Goal: Book appointment/travel/reservation

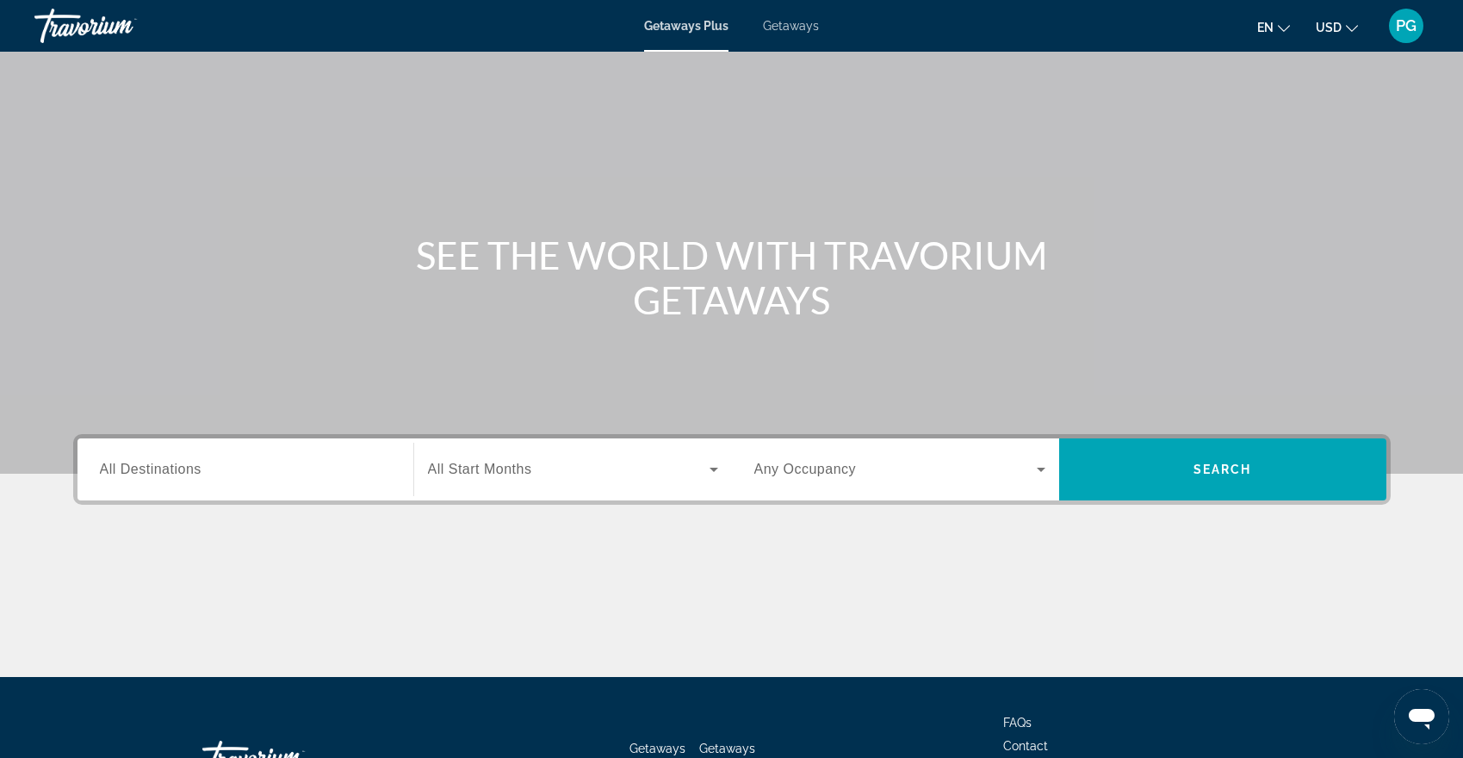
scroll to position [173, 0]
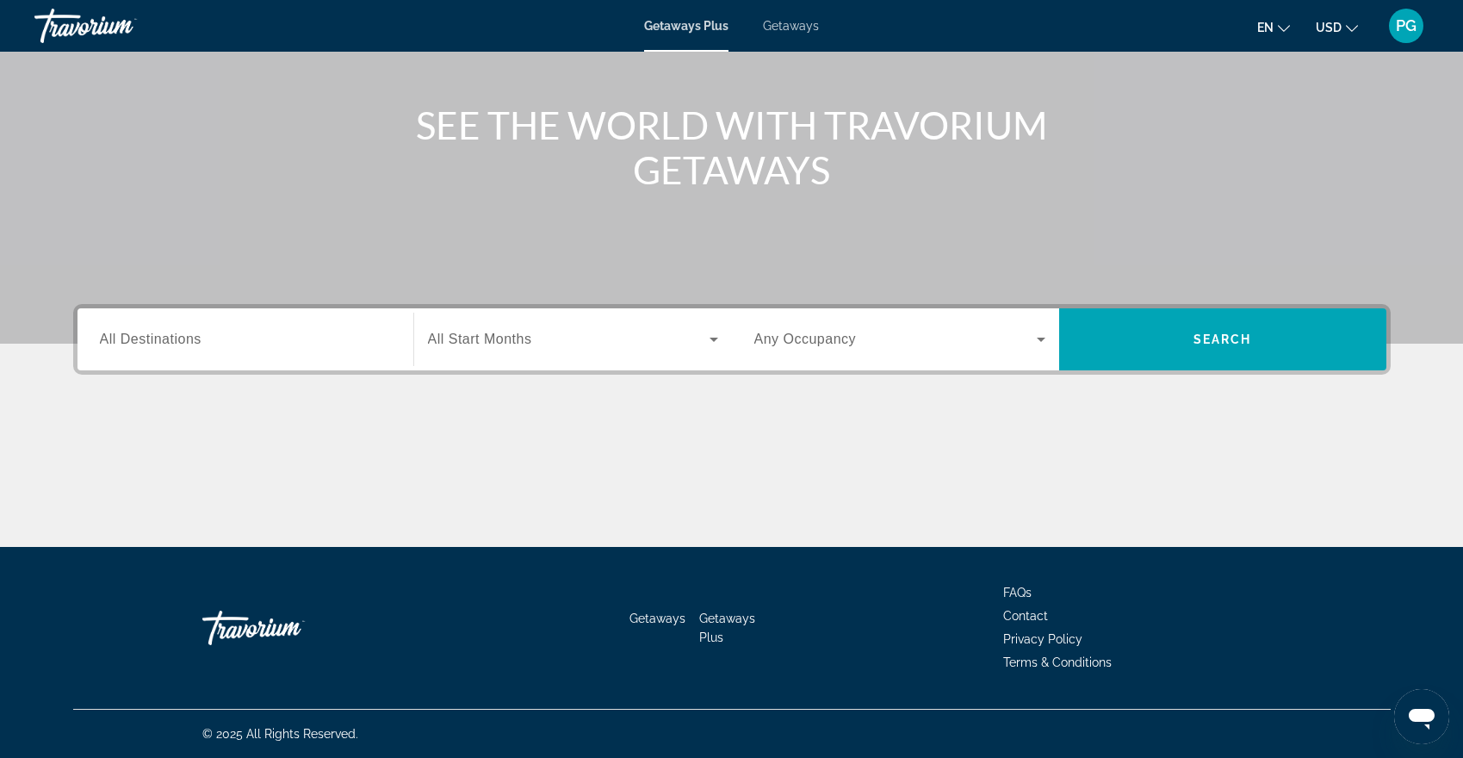
click at [288, 356] on div "Search widget" at bounding box center [245, 339] width 291 height 49
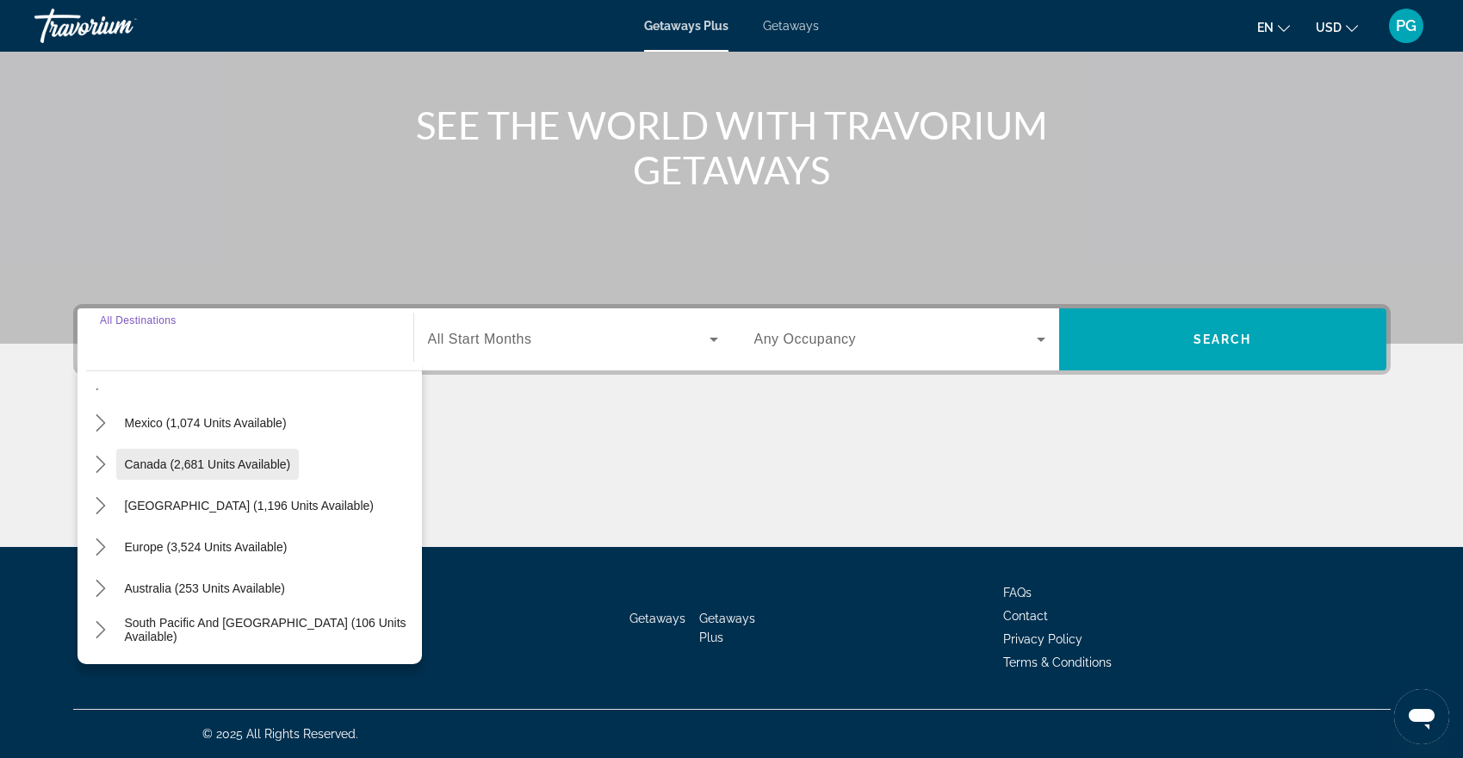
scroll to position [0, 0]
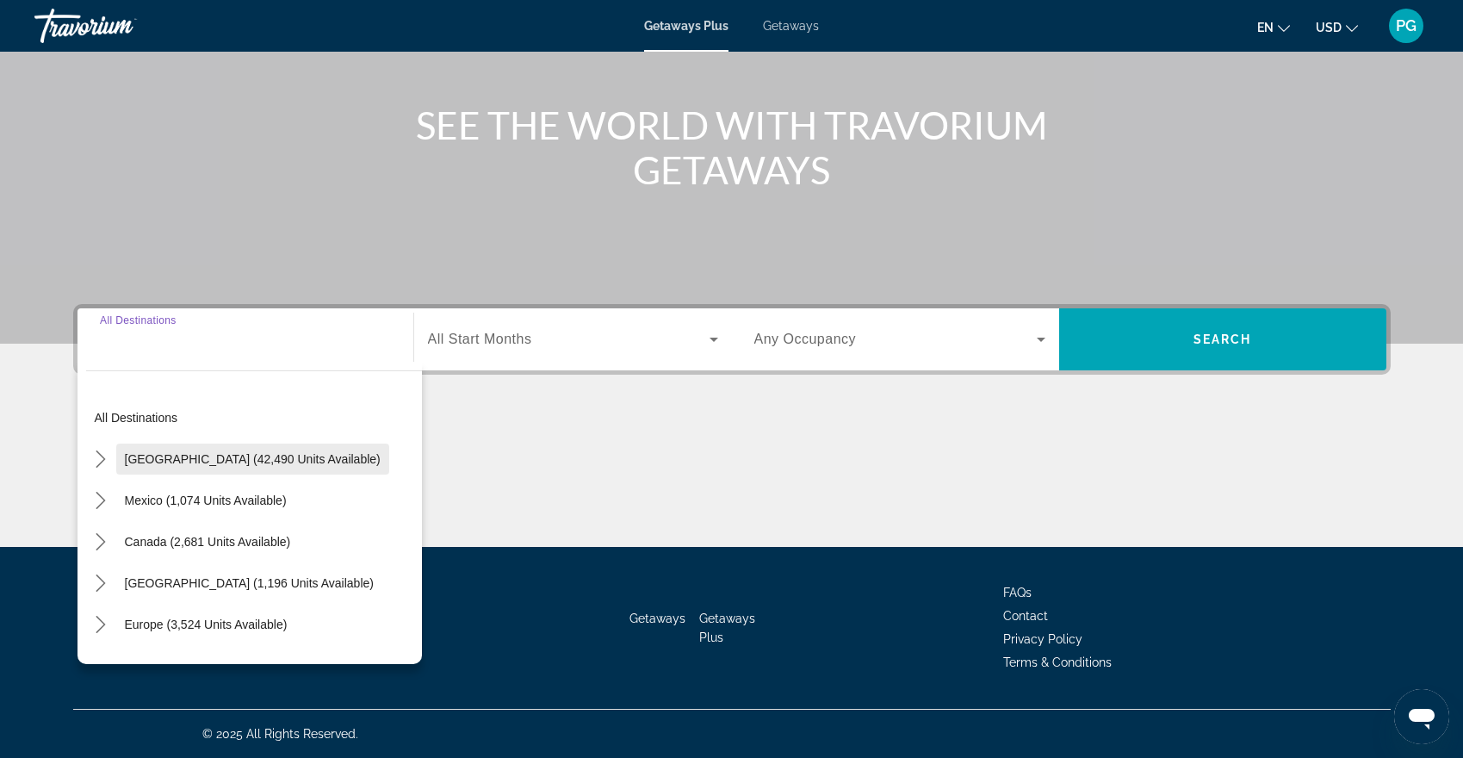
click at [151, 463] on span "[GEOGRAPHIC_DATA] (42,490 units available)" at bounding box center [253, 459] width 256 height 14
type input "**********"
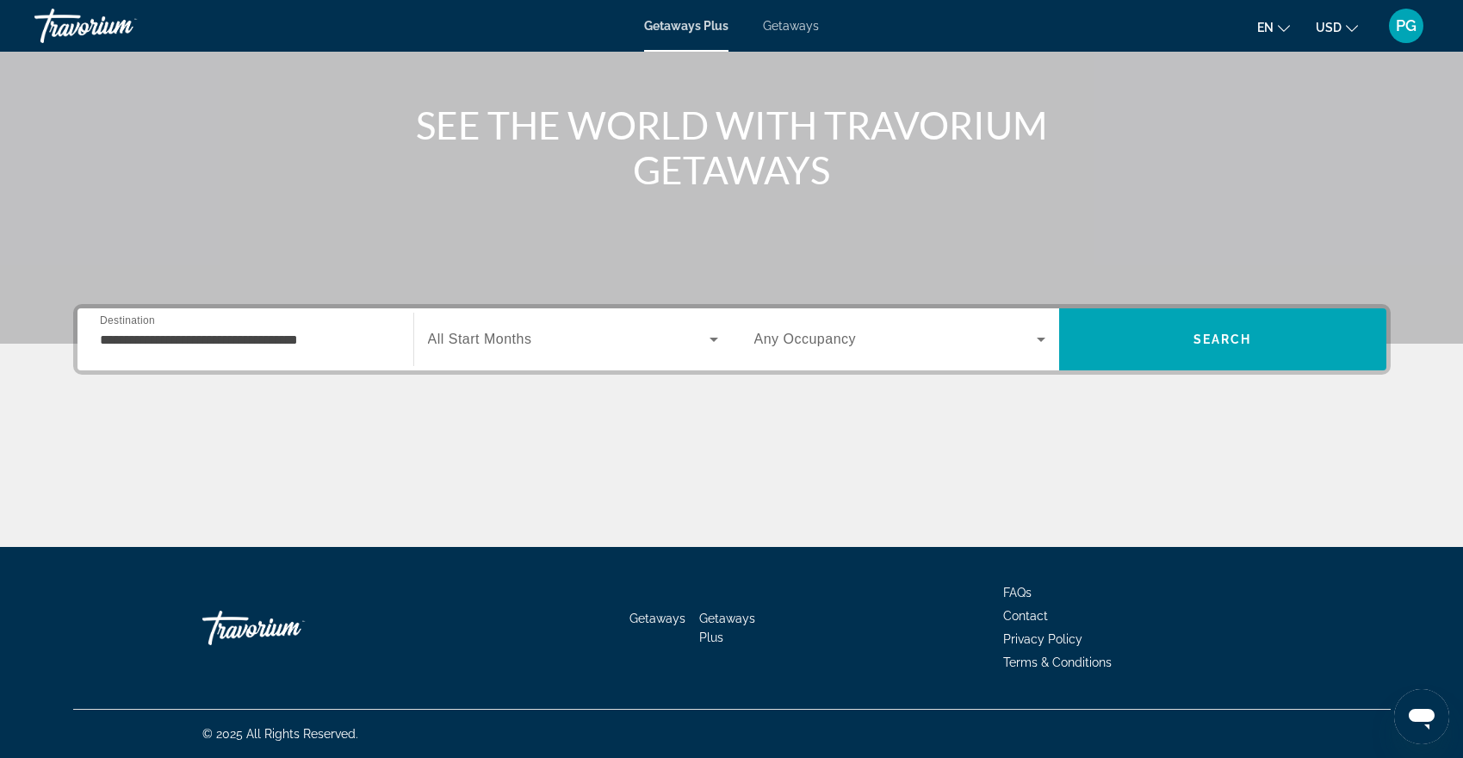
click at [617, 351] on div "Search widget" at bounding box center [573, 339] width 290 height 48
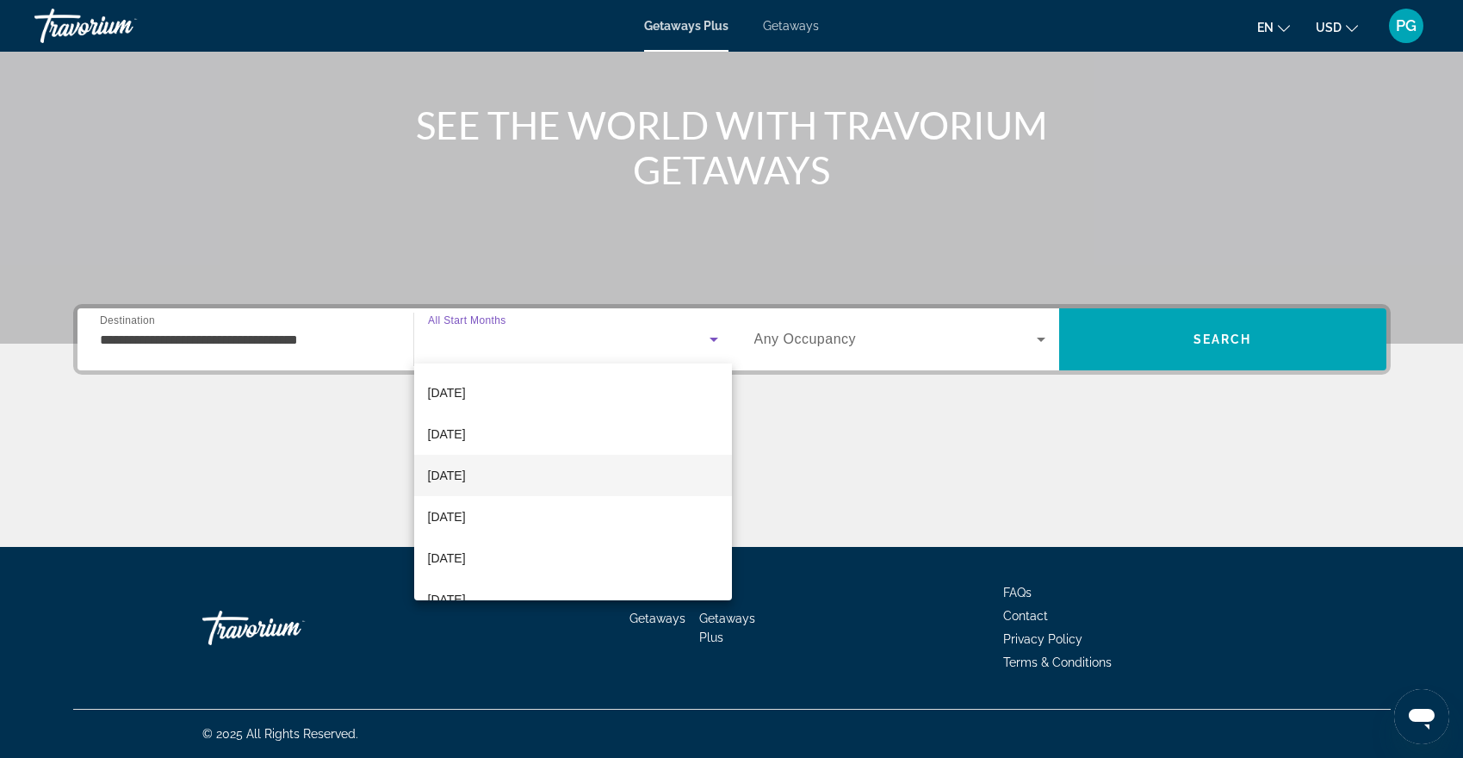
scroll to position [121, 0]
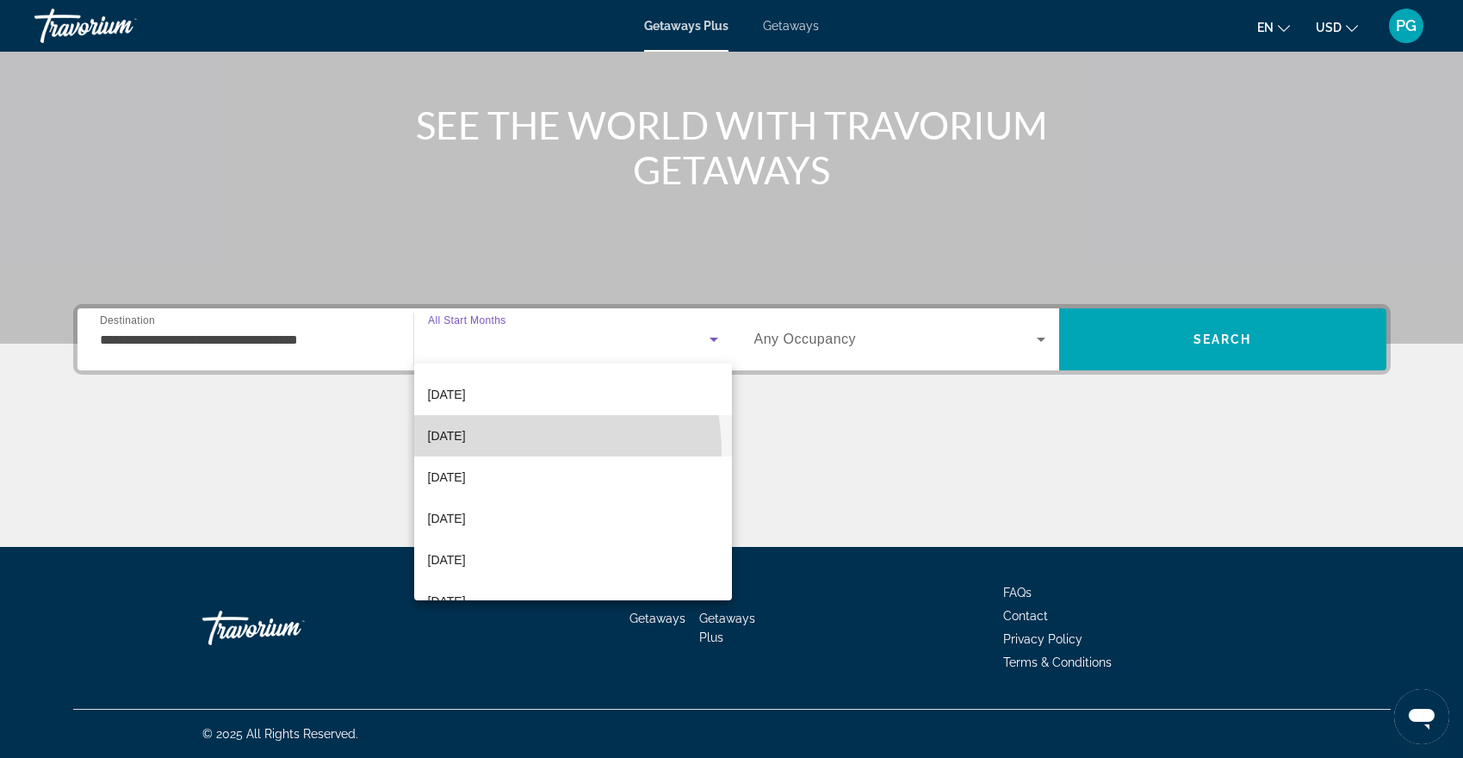
click at [479, 454] on mat-option "[DATE]" at bounding box center [573, 435] width 318 height 41
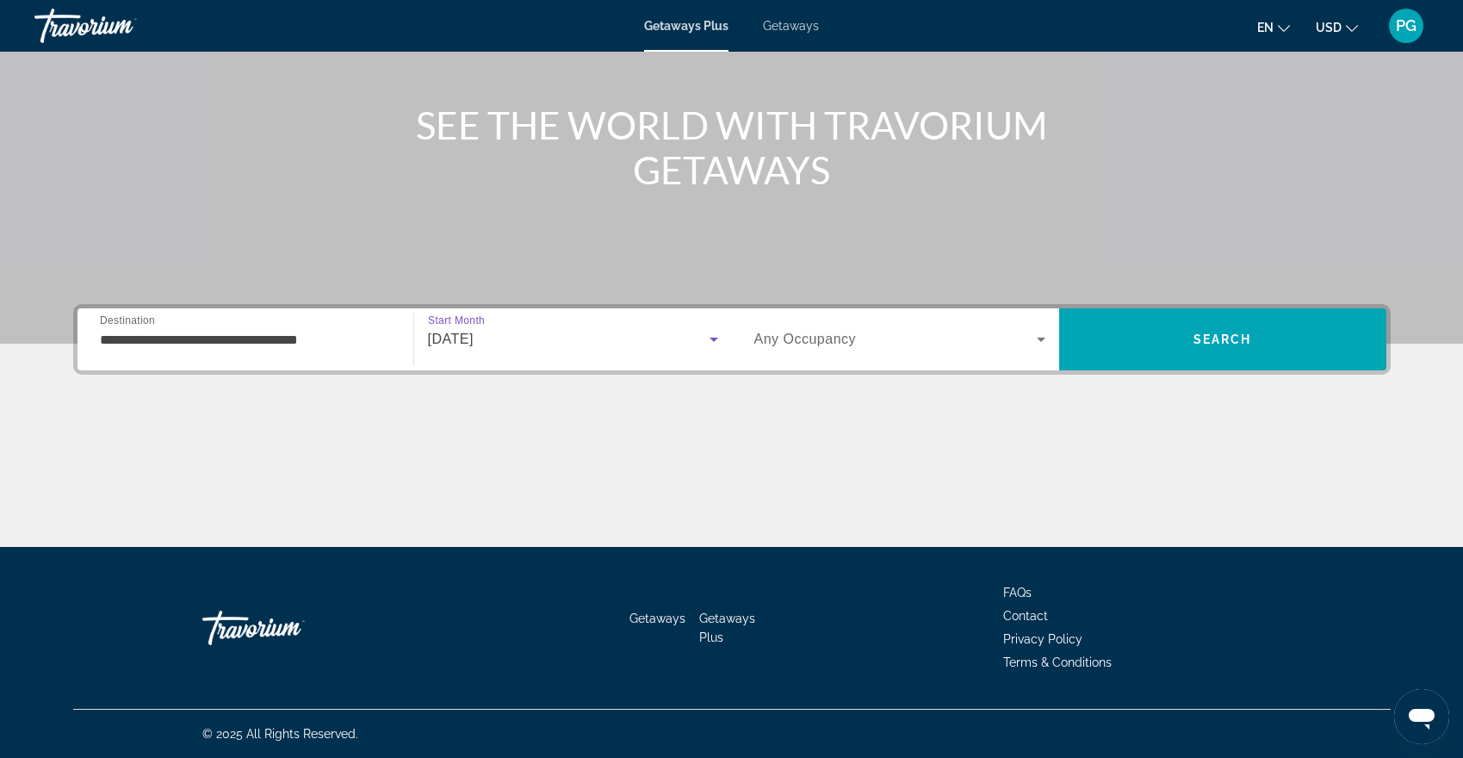
click at [850, 344] on span "Any Occupancy" at bounding box center [805, 339] width 102 height 15
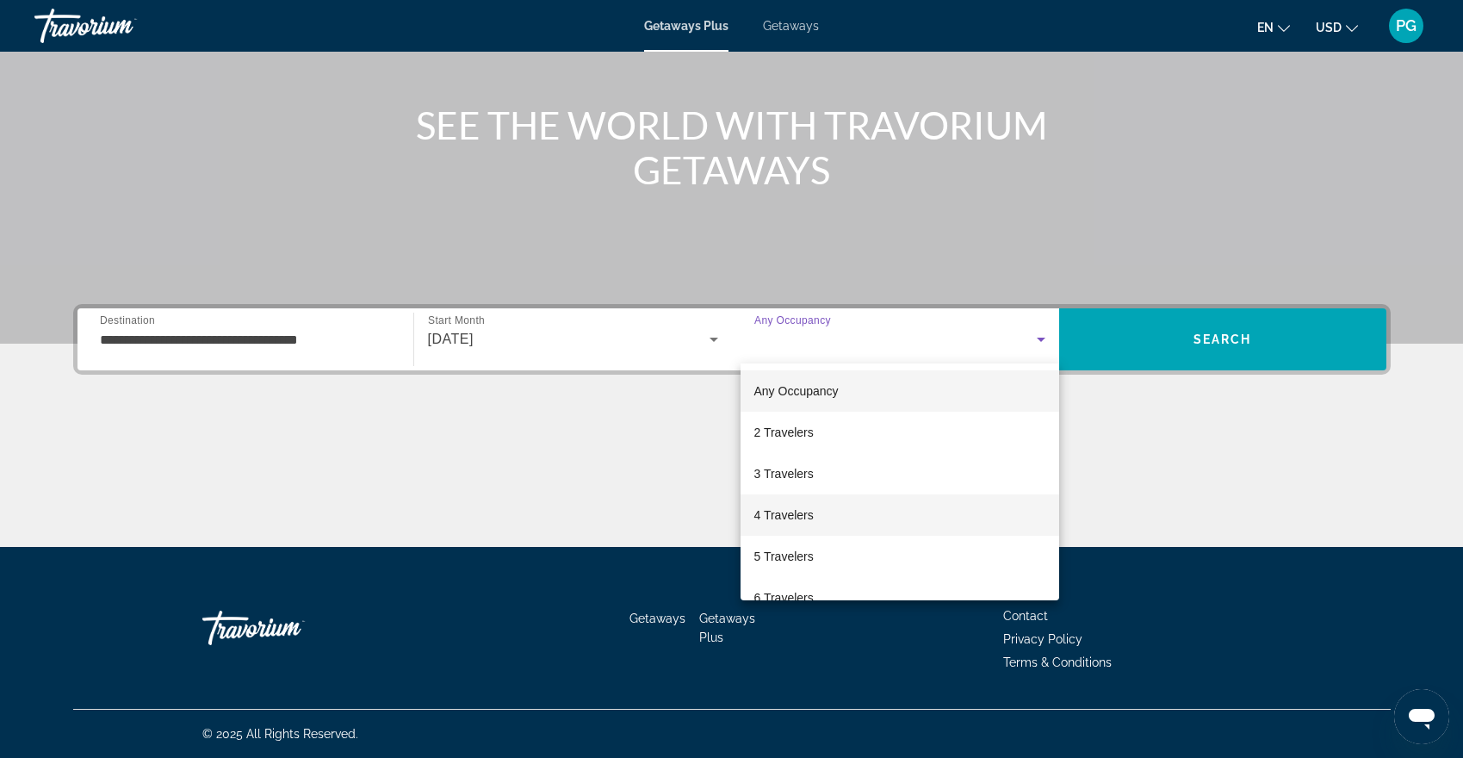
click at [806, 516] on span "4 Travelers" at bounding box center [783, 515] width 59 height 21
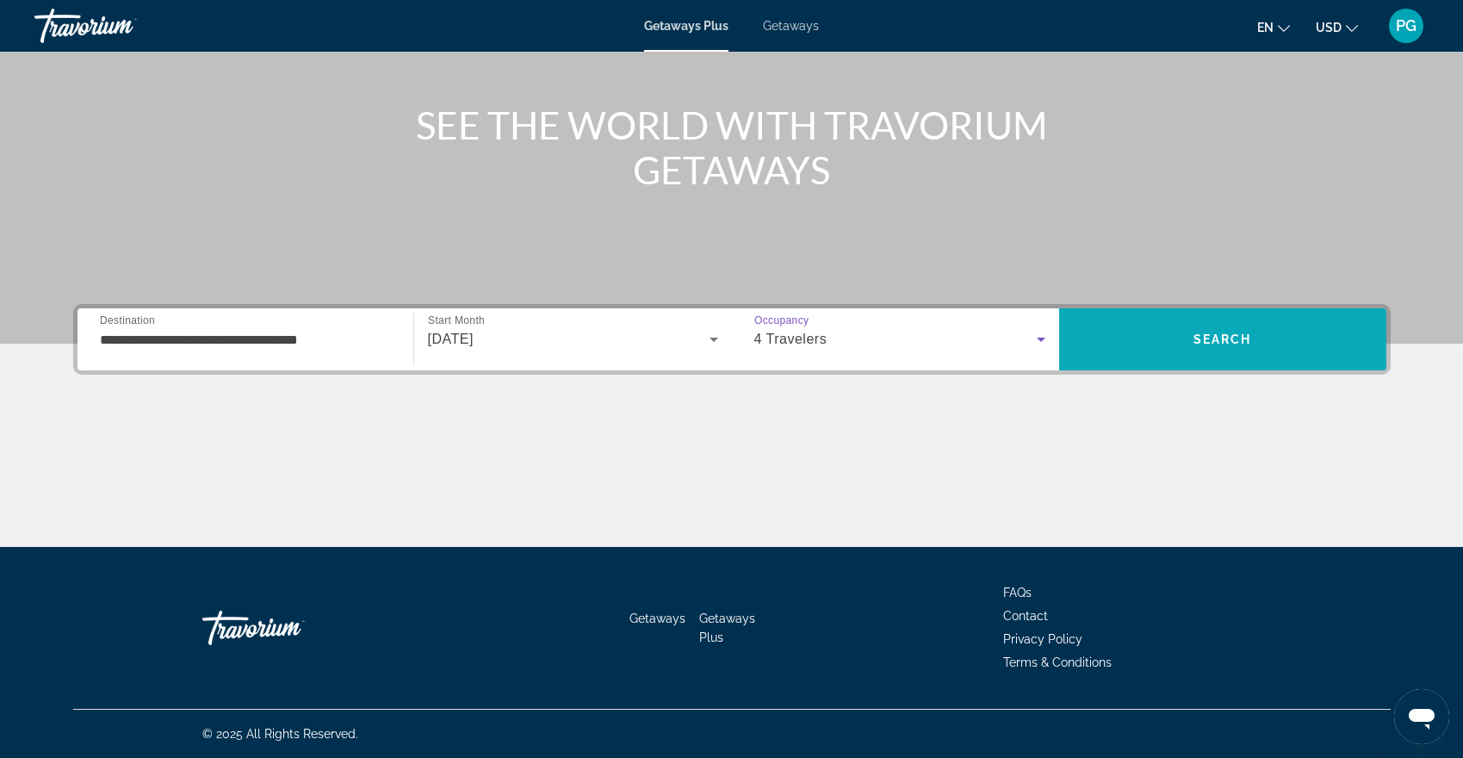
click at [1238, 344] on span "Search" at bounding box center [1223, 339] width 59 height 14
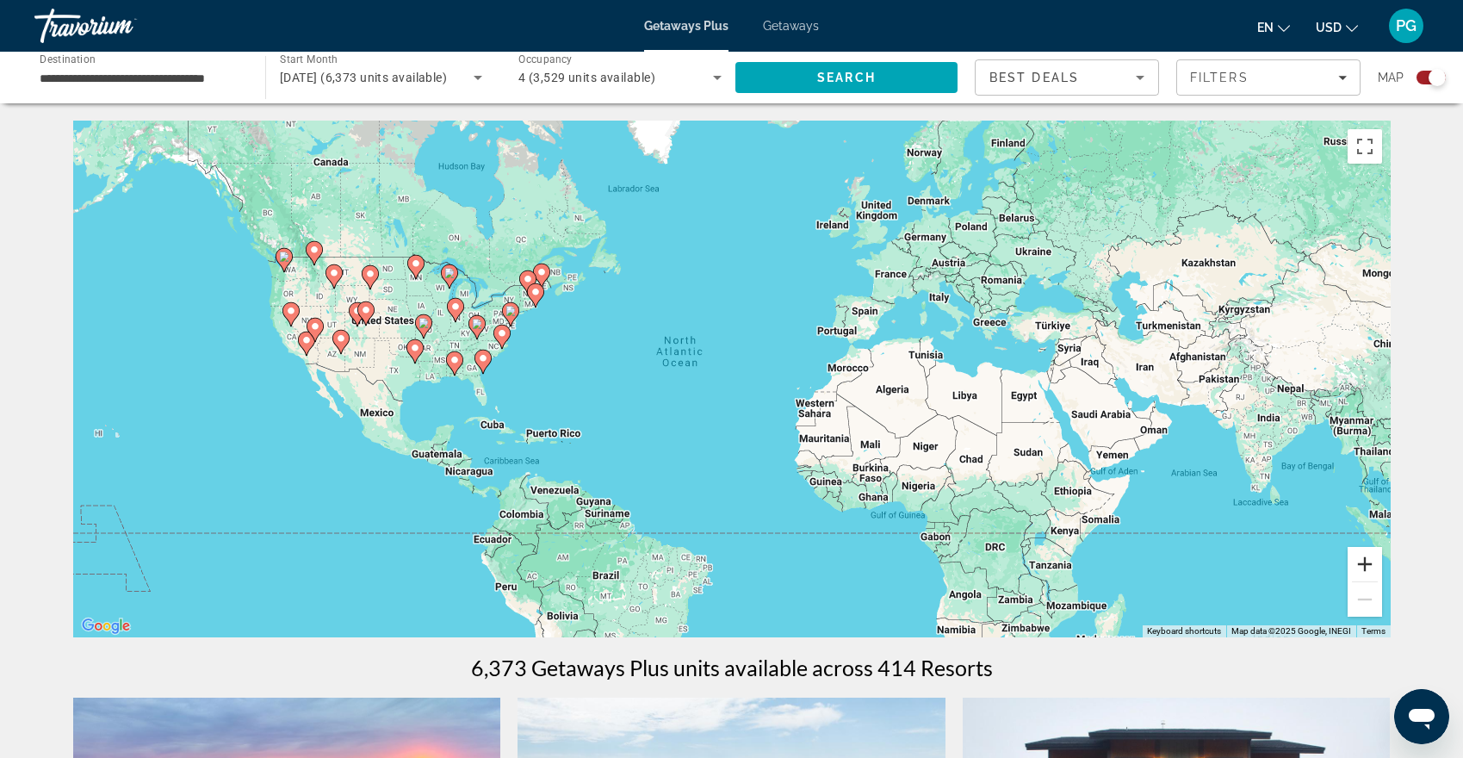
click at [1372, 565] on button "Zoom in" at bounding box center [1365, 564] width 34 height 34
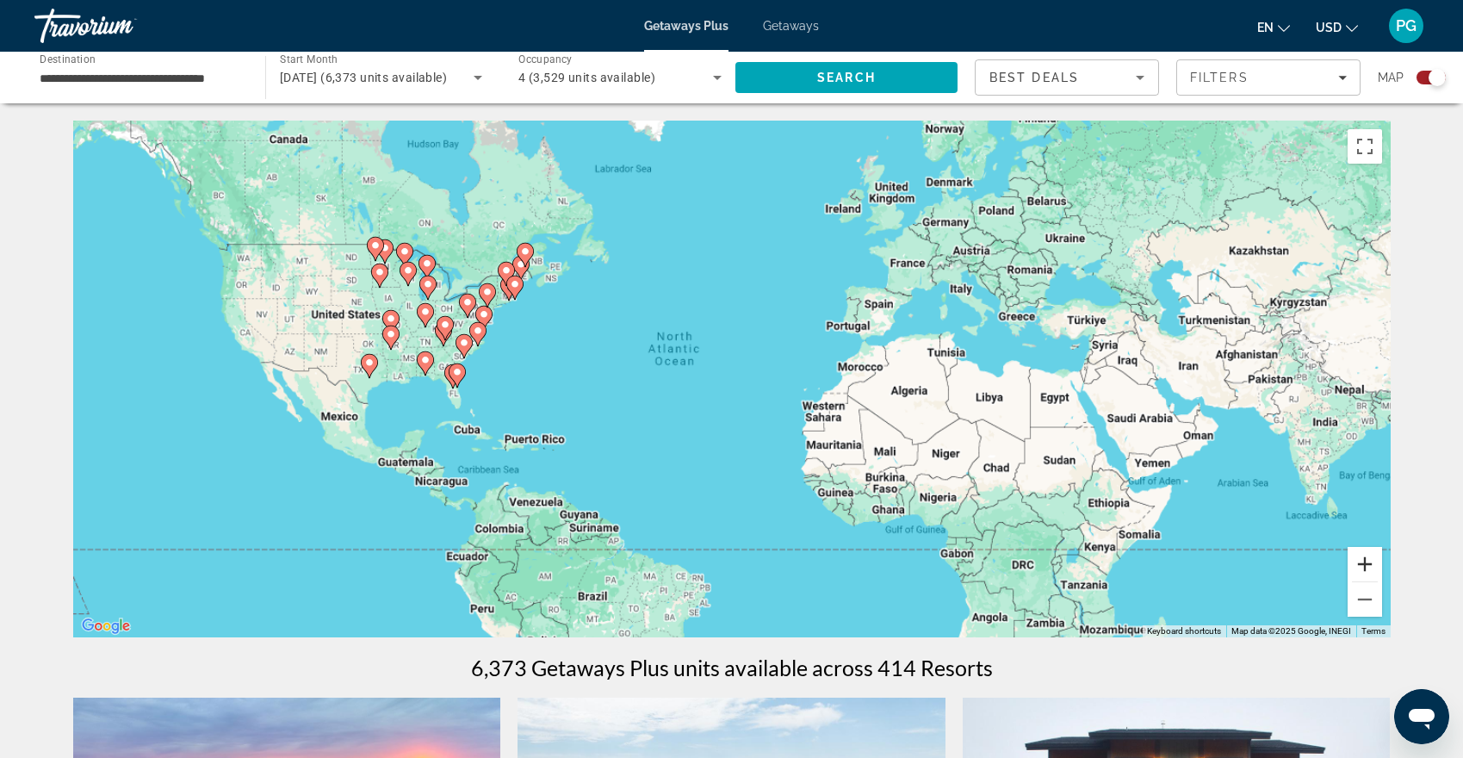
click at [1371, 564] on button "Zoom in" at bounding box center [1365, 564] width 34 height 34
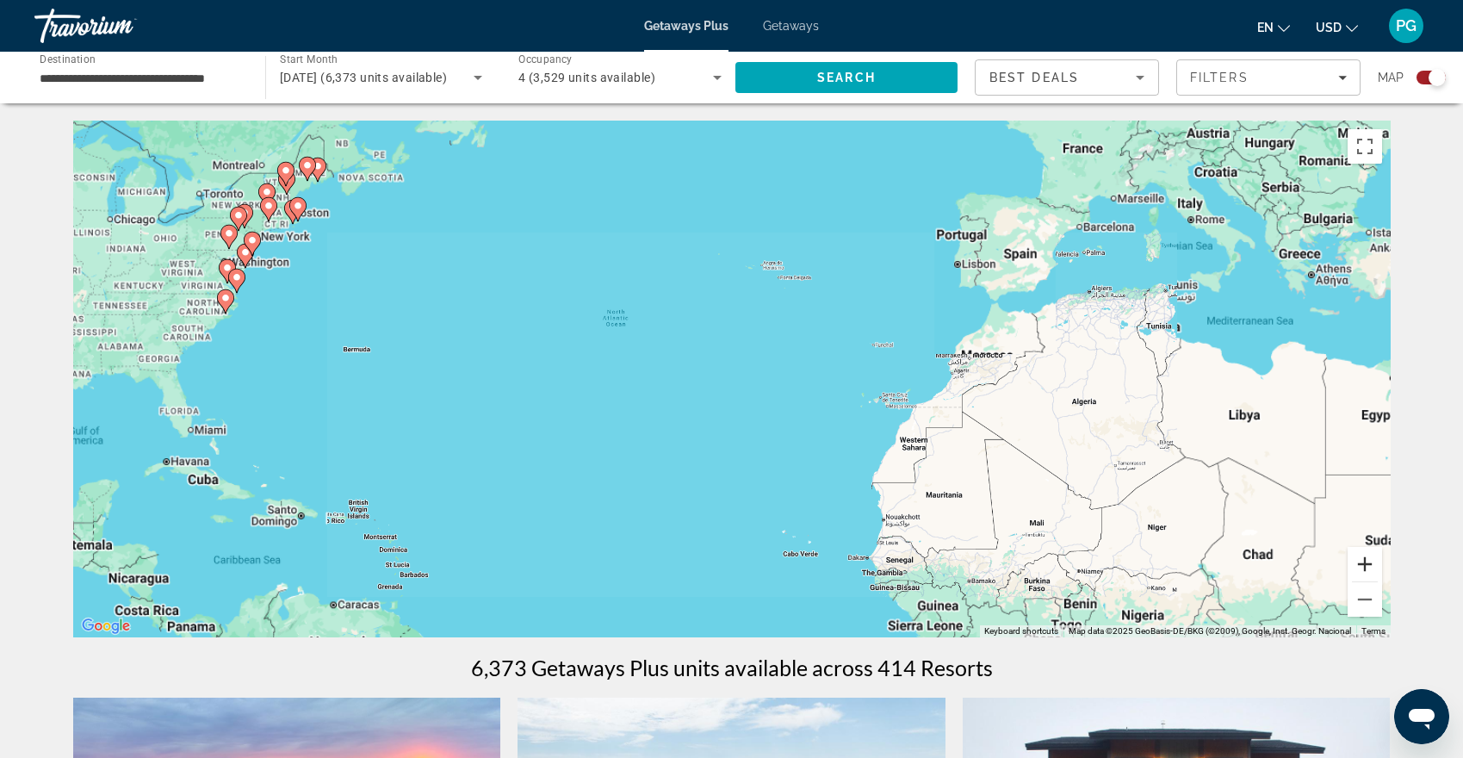
click at [1371, 565] on button "Zoom in" at bounding box center [1365, 564] width 34 height 34
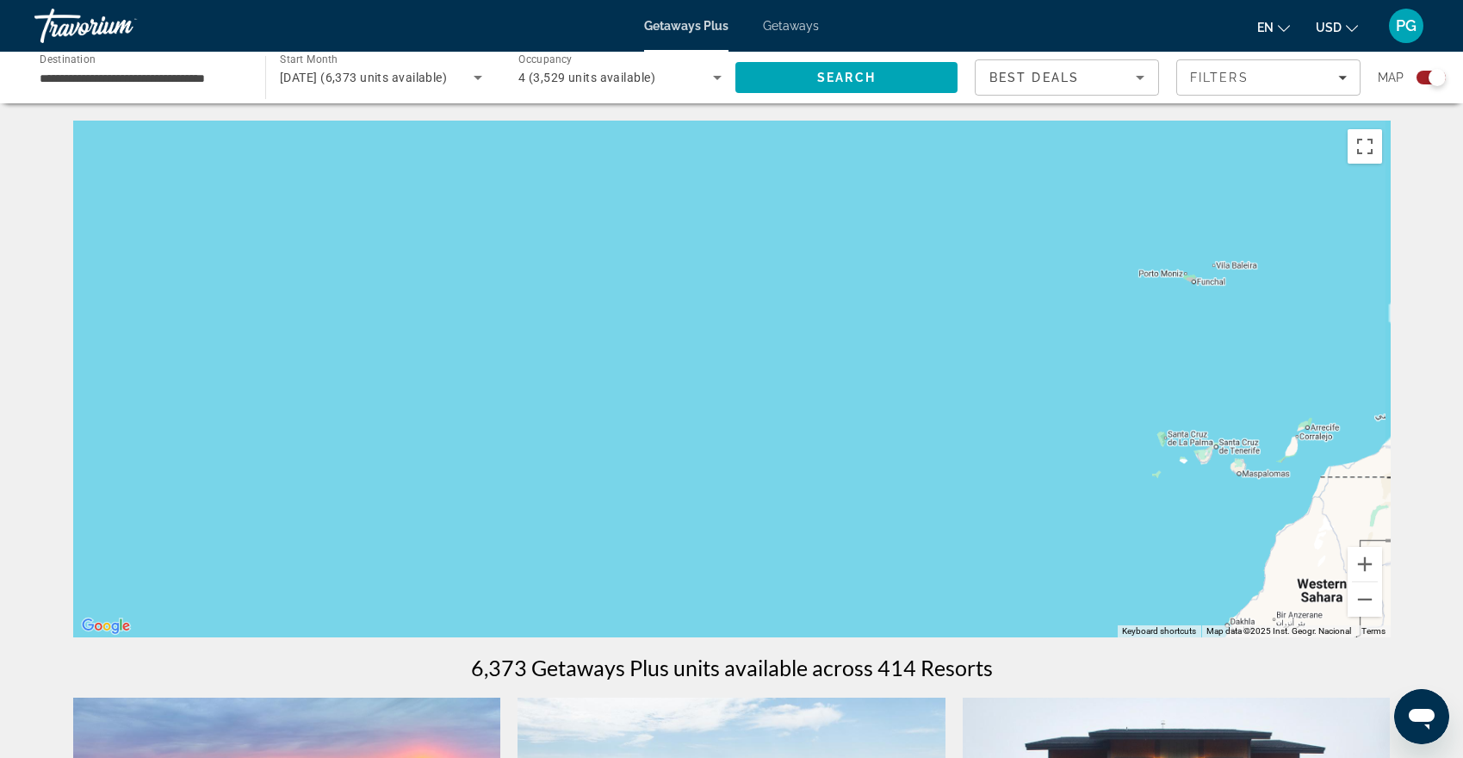
drag, startPoint x: 462, startPoint y: 371, endPoint x: 1401, endPoint y: 575, distance: 960.6
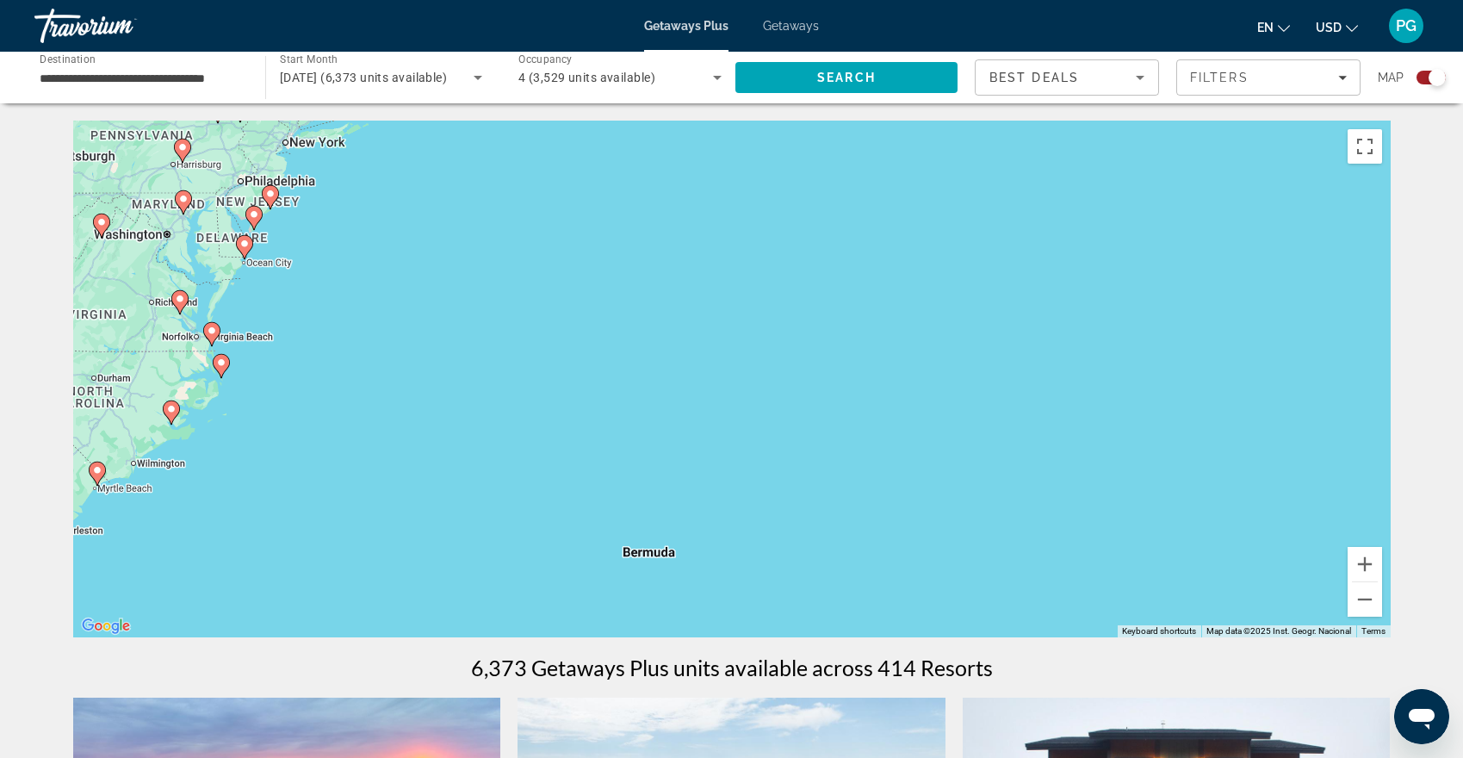
drag, startPoint x: 775, startPoint y: 411, endPoint x: 1576, endPoint y: 477, distance: 803.6
click at [1463, 477] on html "**********" at bounding box center [731, 379] width 1463 height 758
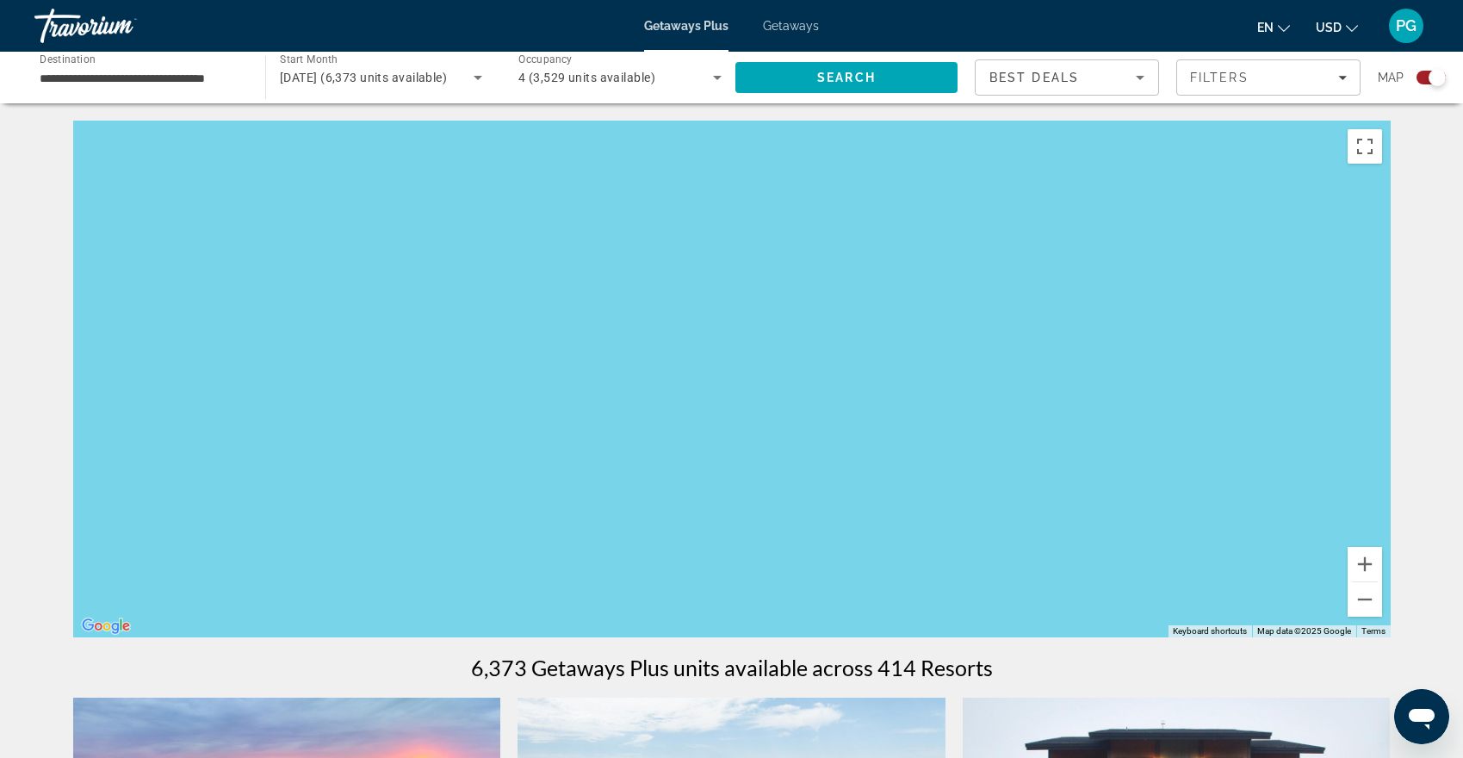
drag, startPoint x: 1070, startPoint y: 428, endPoint x: 772, endPoint y: 271, distance: 336.7
click at [779, 276] on div "To activate drag with keyboard, press Alt + Enter. Once in keyboard drag state,…" at bounding box center [732, 379] width 1318 height 517
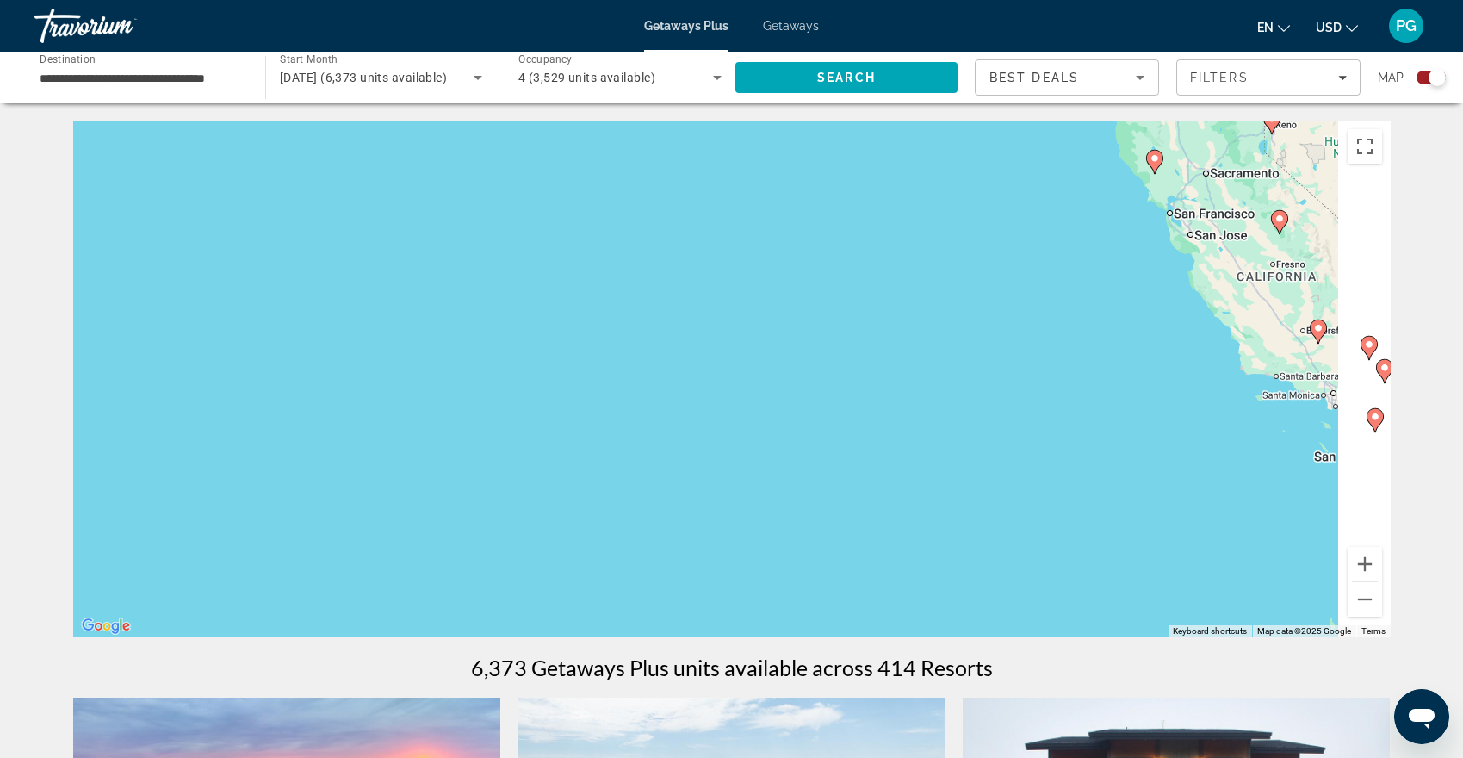
drag, startPoint x: 1038, startPoint y: 382, endPoint x: 580, endPoint y: 301, distance: 465.2
click at [608, 302] on div "To activate drag with keyboard, press Alt + Enter. Once in keyboard drag state,…" at bounding box center [732, 379] width 1318 height 517
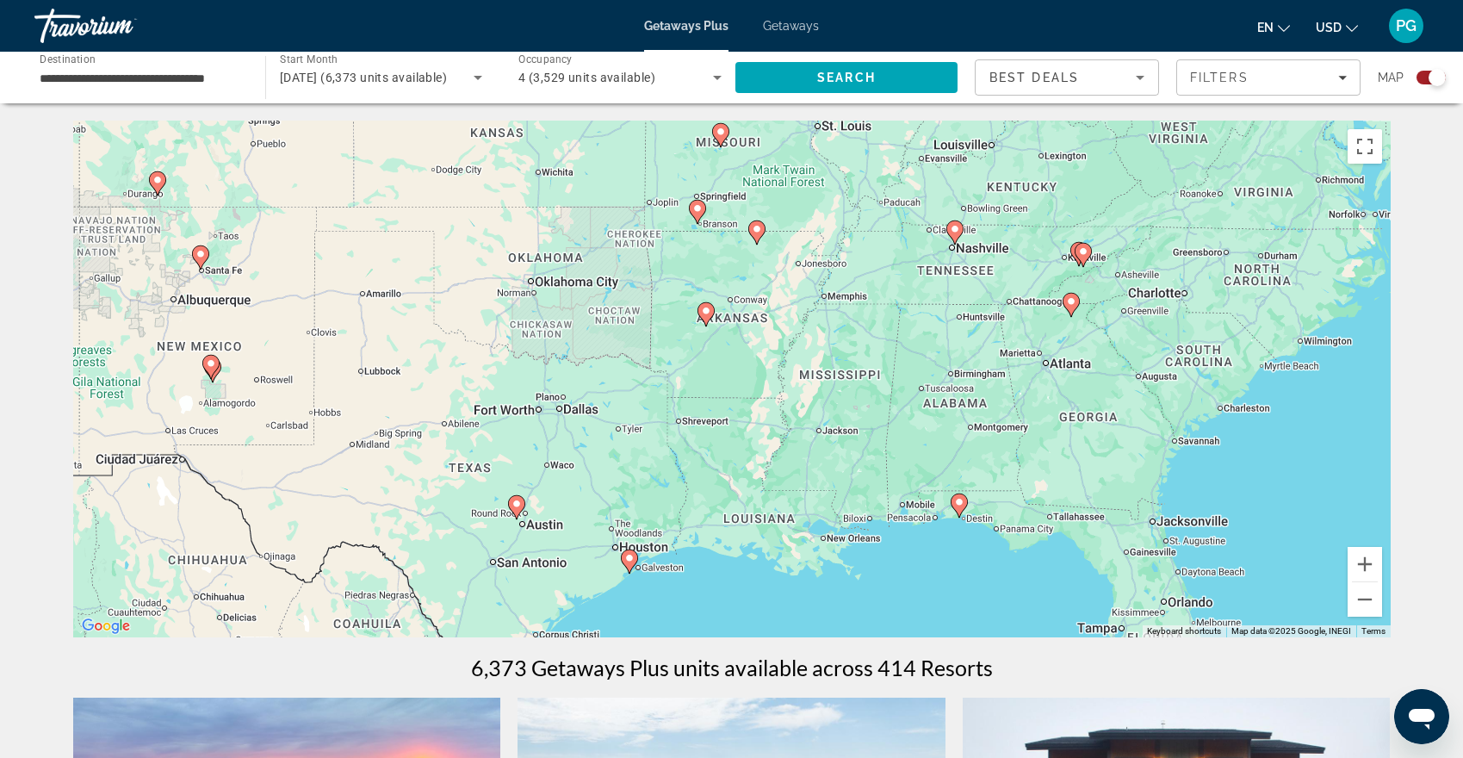
drag, startPoint x: 921, startPoint y: 277, endPoint x: 321, endPoint y: 410, distance: 614.7
click at [326, 412] on div "To activate drag with keyboard, press Alt + Enter. Once in keyboard drag state,…" at bounding box center [732, 379] width 1318 height 517
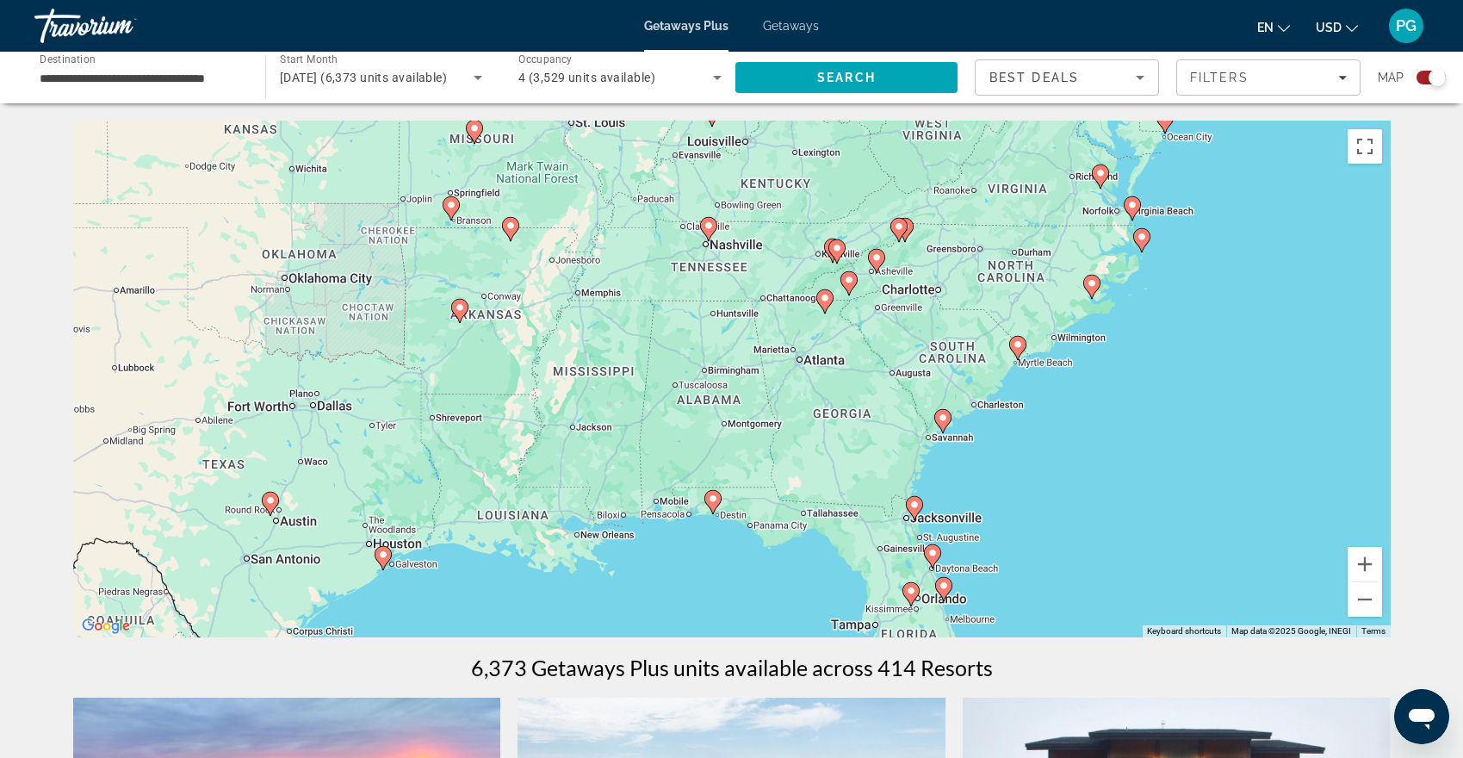
drag, startPoint x: 1200, startPoint y: 485, endPoint x: 994, endPoint y: 481, distance: 206.7
click at [994, 481] on div "To activate drag with keyboard, press Alt + Enter. Once in keyboard drag state,…" at bounding box center [732, 379] width 1318 height 517
click at [939, 419] on image "Main content" at bounding box center [942, 417] width 10 height 10
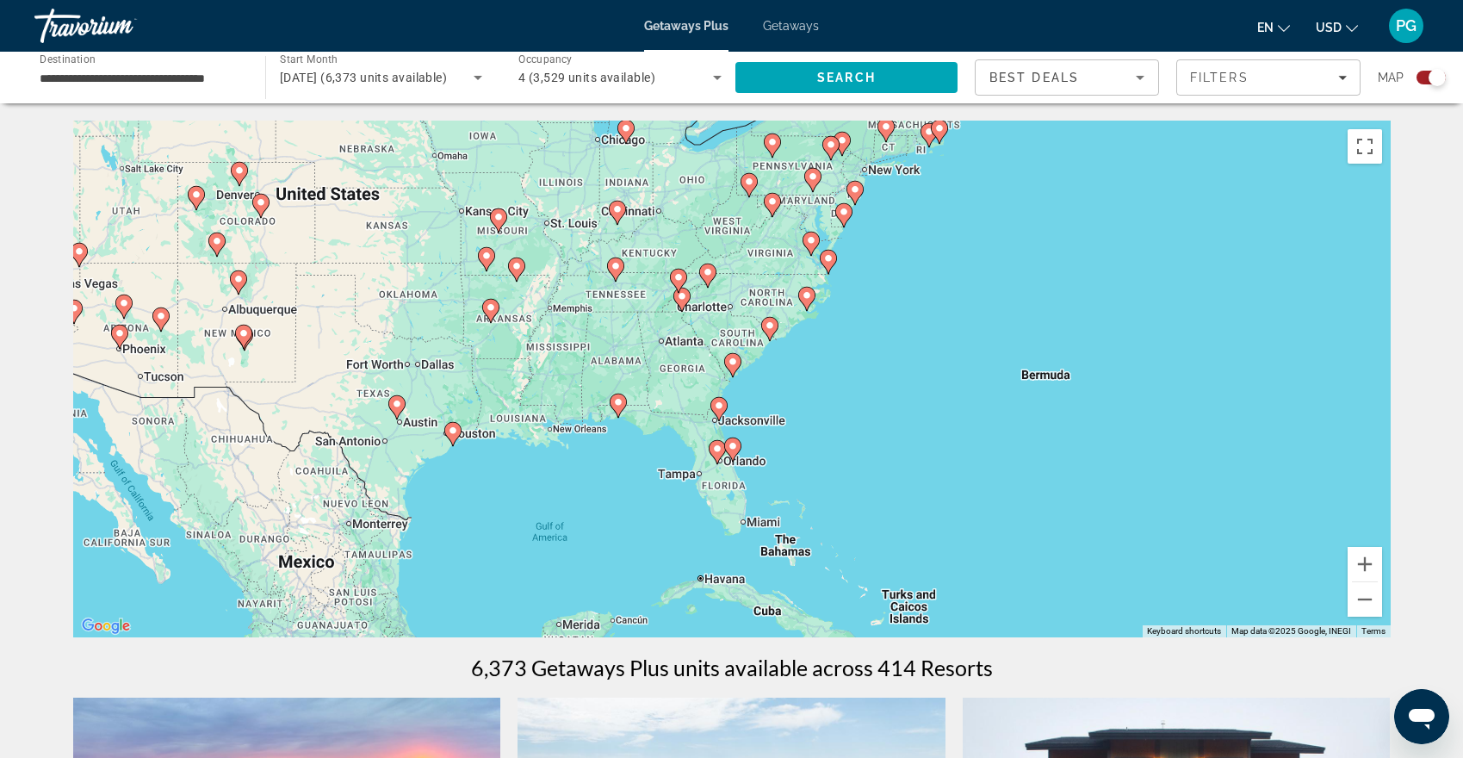
click at [730, 362] on image "Main content" at bounding box center [733, 362] width 10 height 10
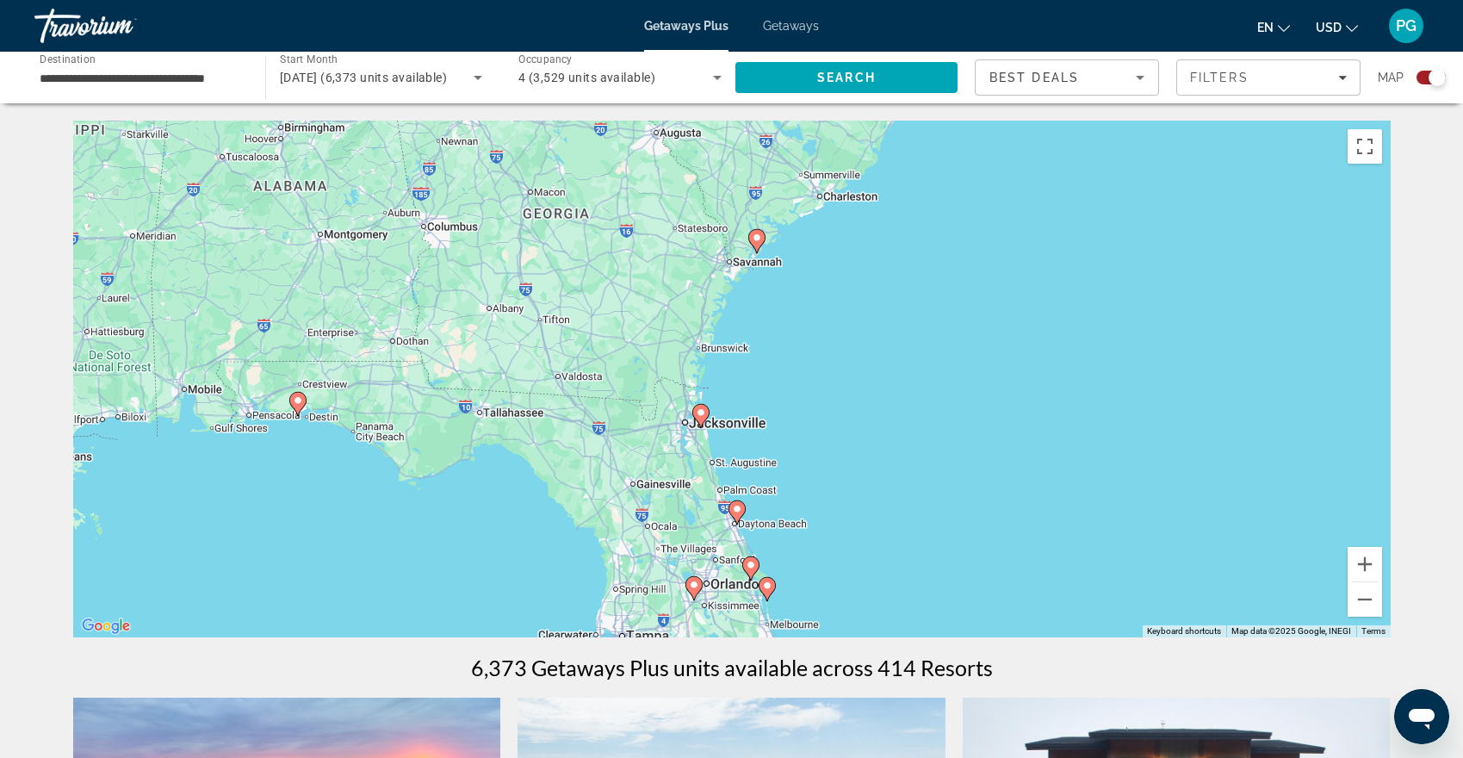
drag, startPoint x: 798, startPoint y: 502, endPoint x: 818, endPoint y: 413, distance: 90.9
click at [822, 390] on div "To activate drag with keyboard, press Alt + Enter. Once in keyboard drag state,…" at bounding box center [732, 379] width 1318 height 517
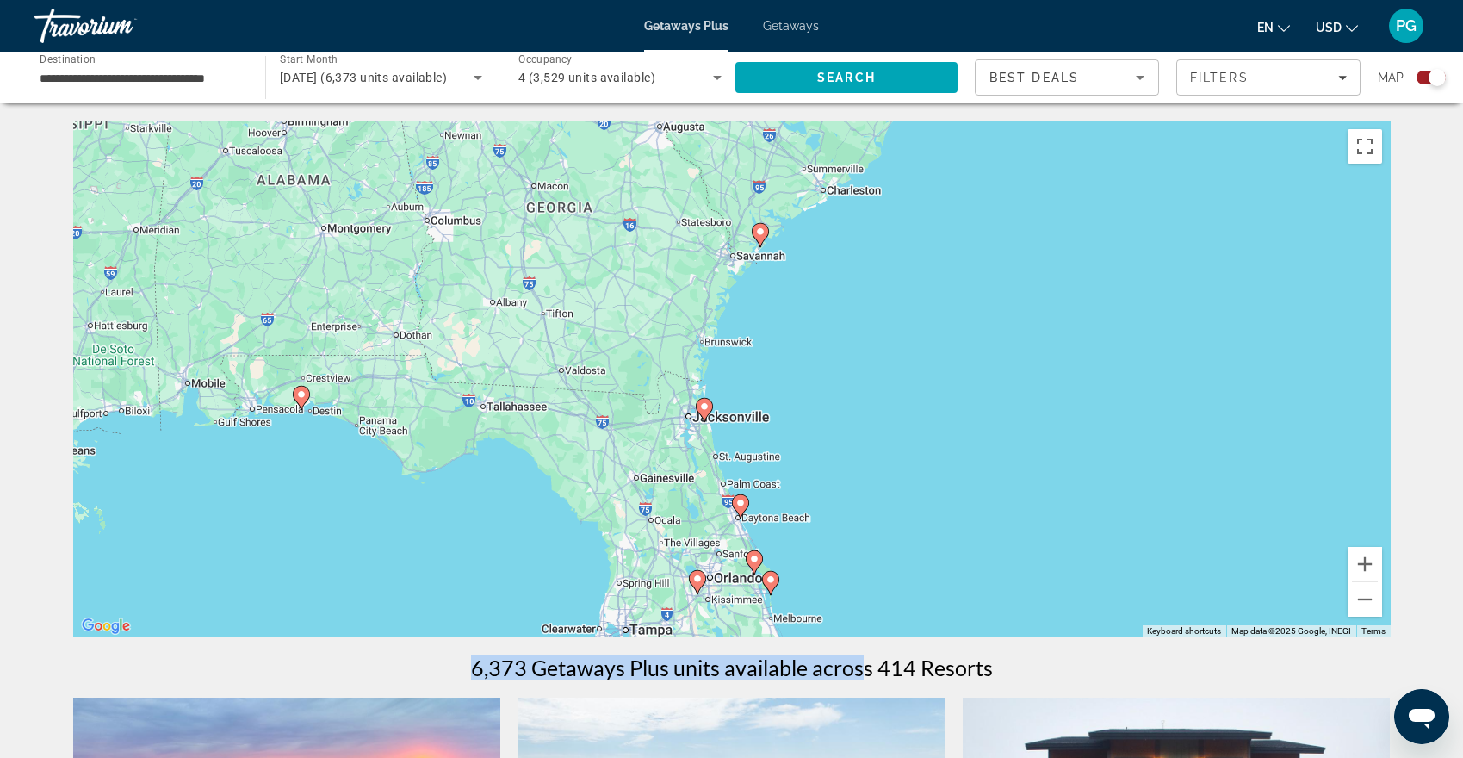
drag, startPoint x: 862, startPoint y: 659, endPoint x: 888, endPoint y: 498, distance: 163.1
click at [761, 236] on image "Main content" at bounding box center [760, 231] width 10 height 10
type input "**********"
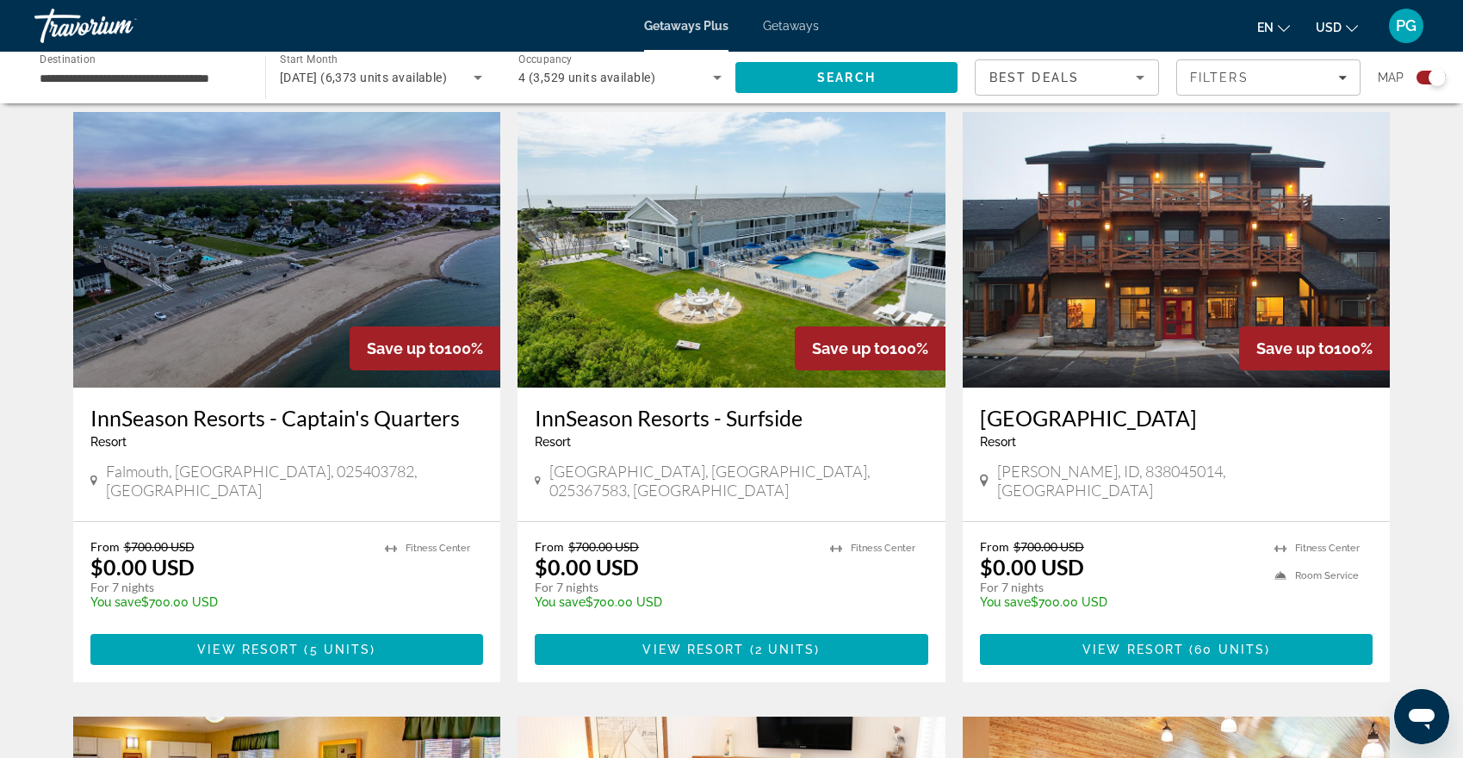
scroll to position [587, 0]
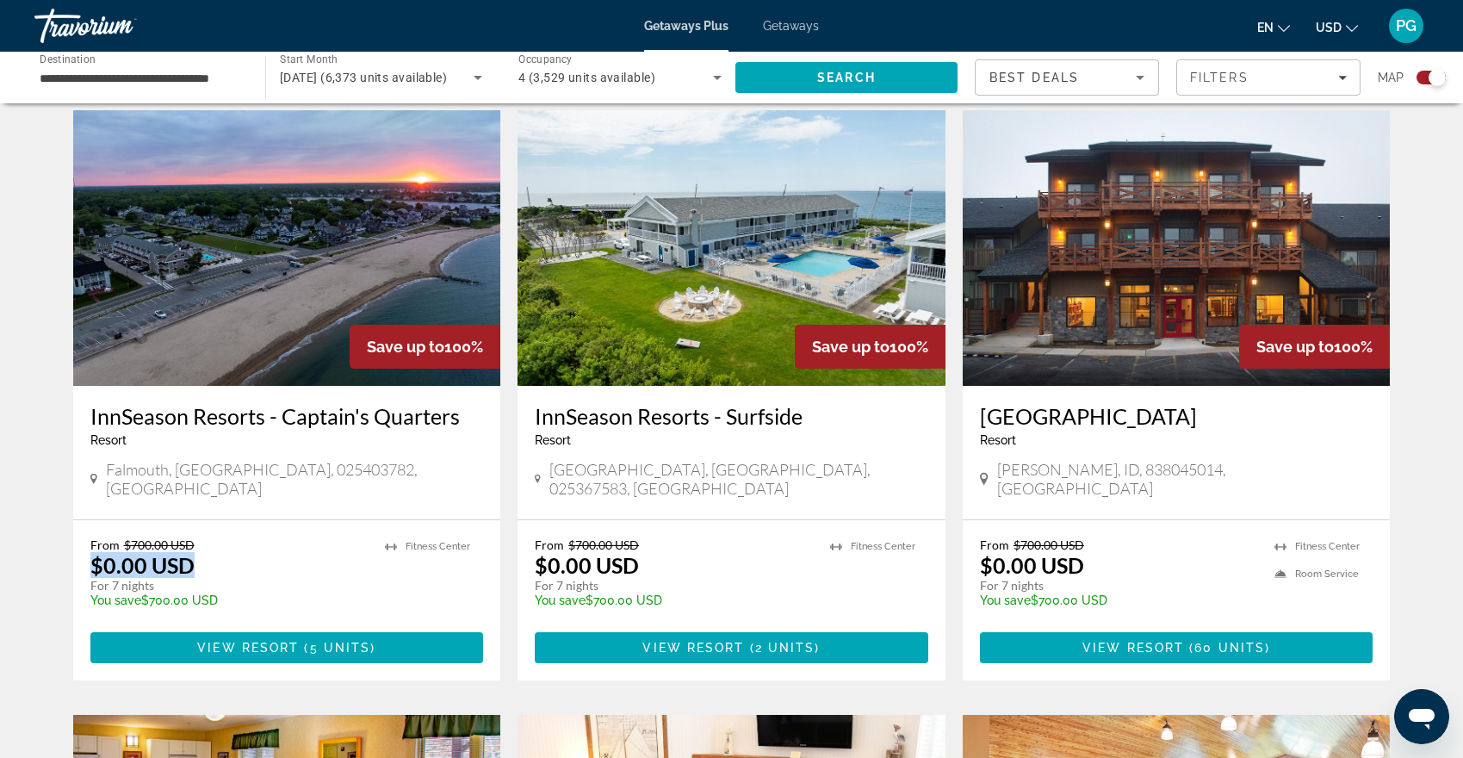
drag, startPoint x: 87, startPoint y: 546, endPoint x: 190, endPoint y: 546, distance: 103.3
click at [190, 546] on div "From $700.00 USD $0.00 USD For 7 nights You save $700.00 USD temp 2 [GEOGRAPHIC…" at bounding box center [287, 600] width 428 height 160
drag, startPoint x: 531, startPoint y: 548, endPoint x: 671, endPoint y: 548, distance: 139.5
click at [671, 548] on div "From $700.00 USD $0.00 USD For 7 nights You save $700.00 USD temp 3 [GEOGRAPHIC…" at bounding box center [732, 600] width 428 height 160
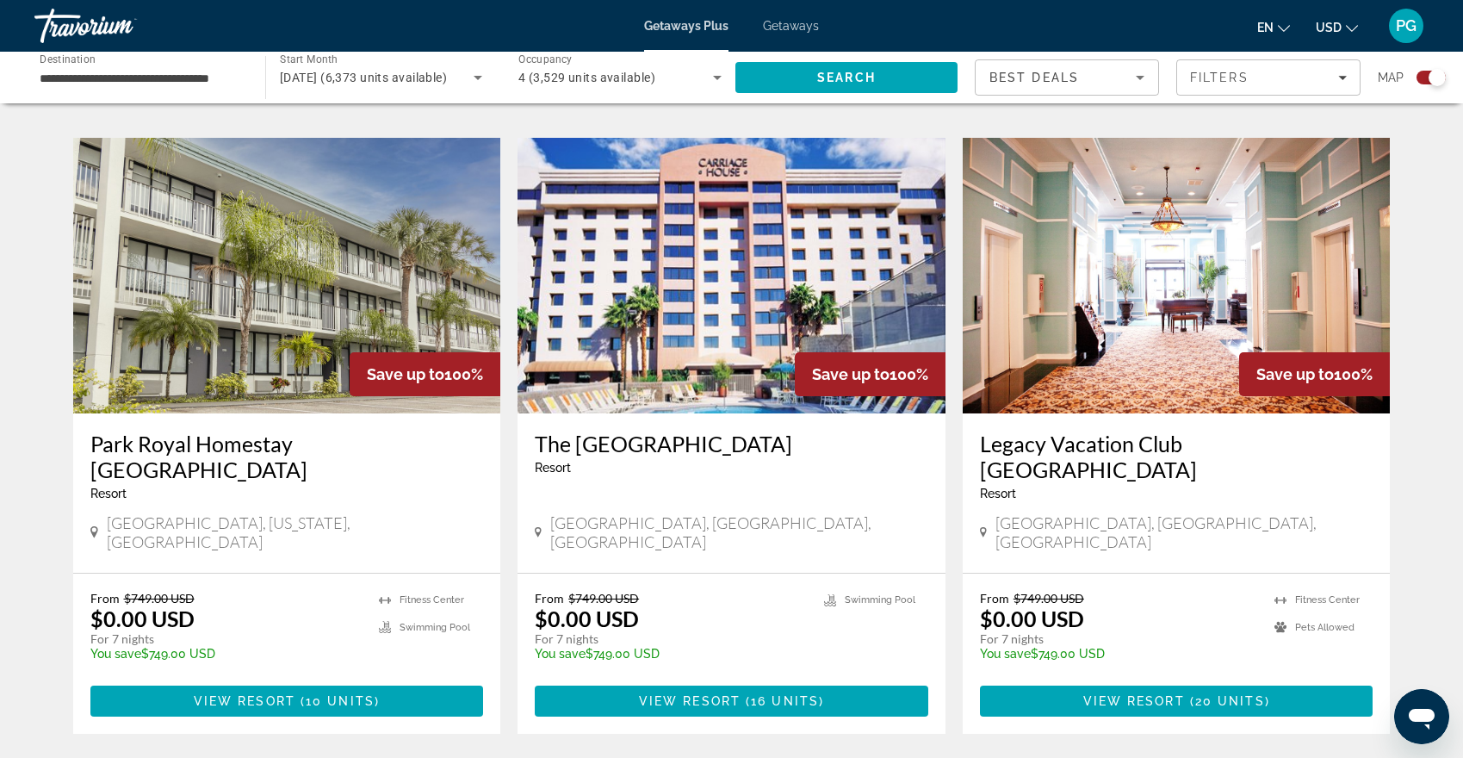
scroll to position [2397, 0]
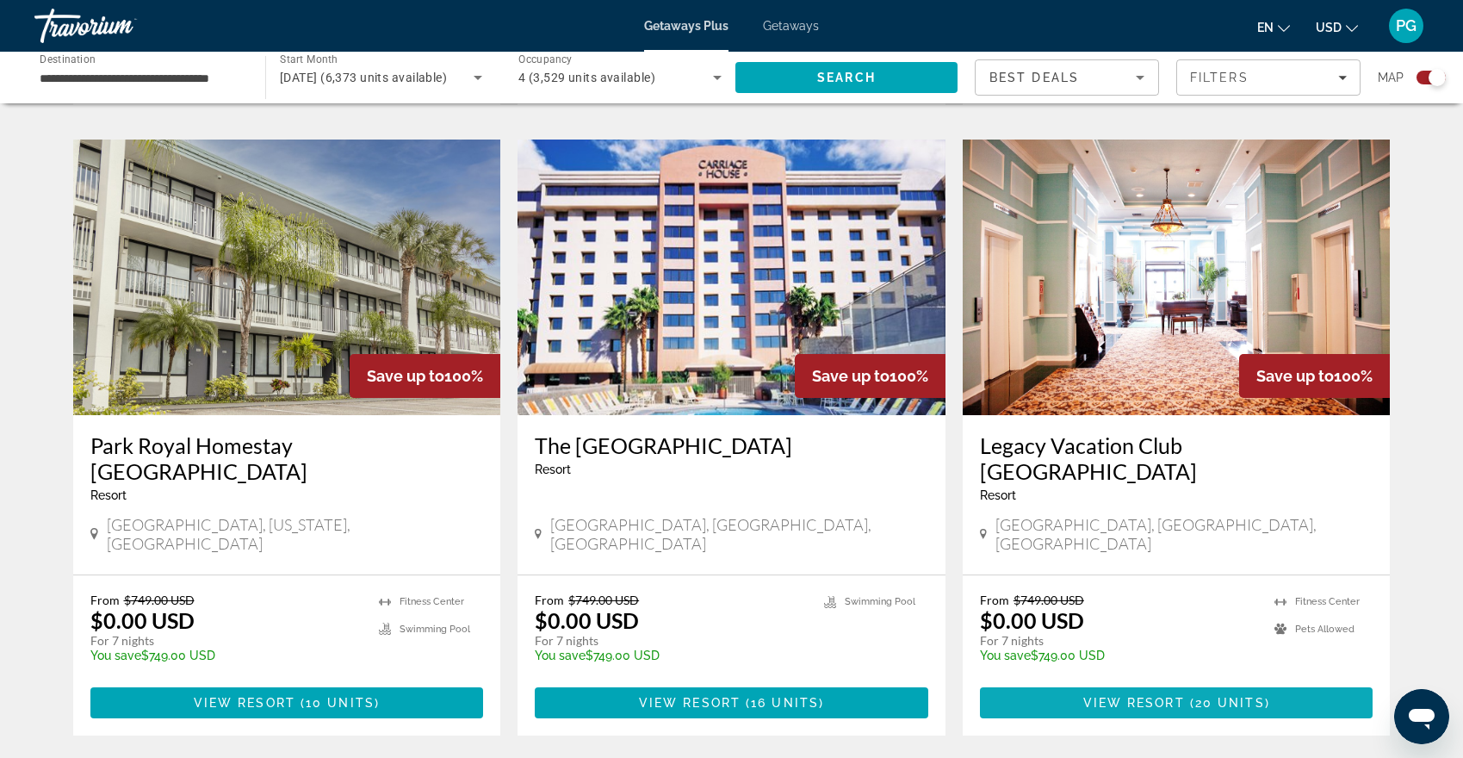
click at [1107, 696] on span "View Resort" at bounding box center [1134, 703] width 102 height 14
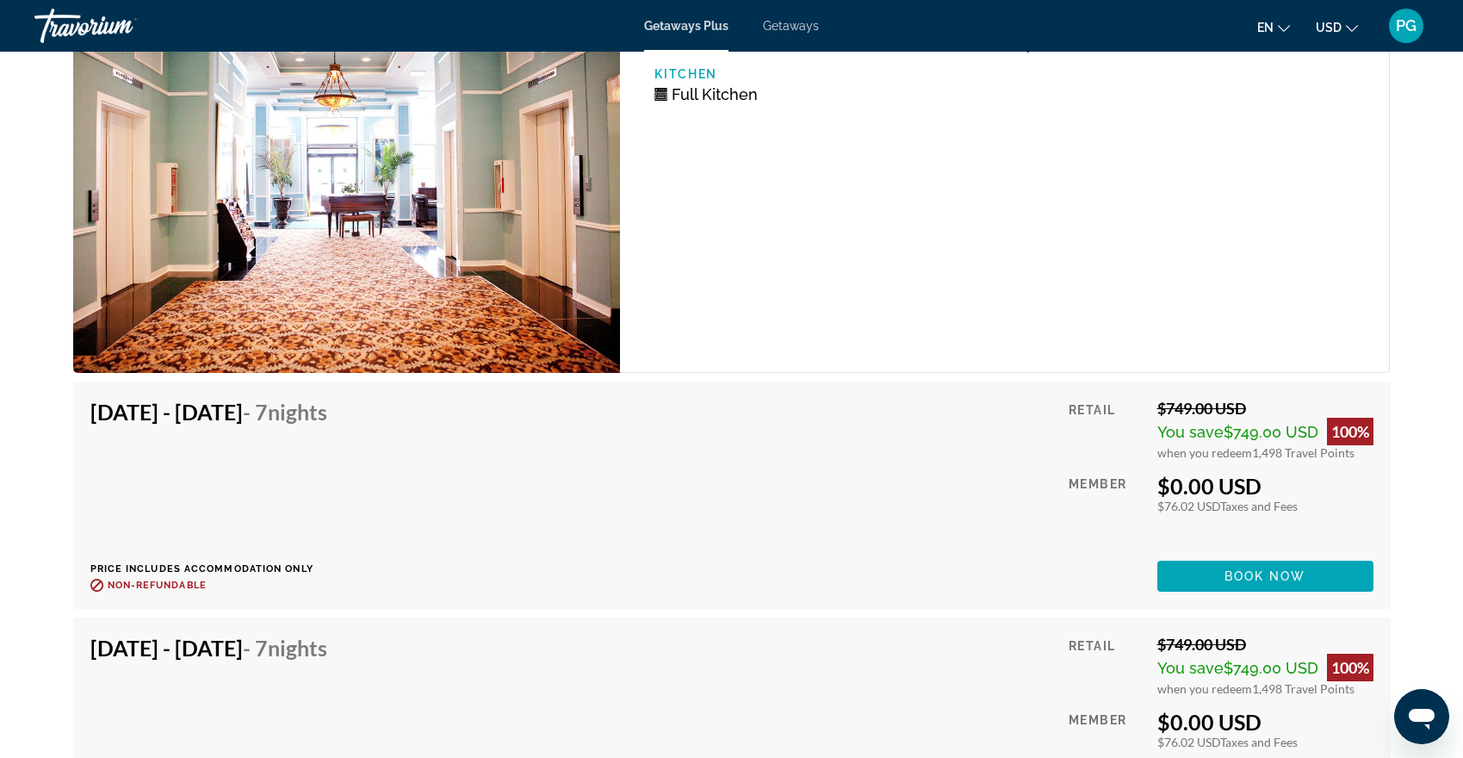
scroll to position [3412, 0]
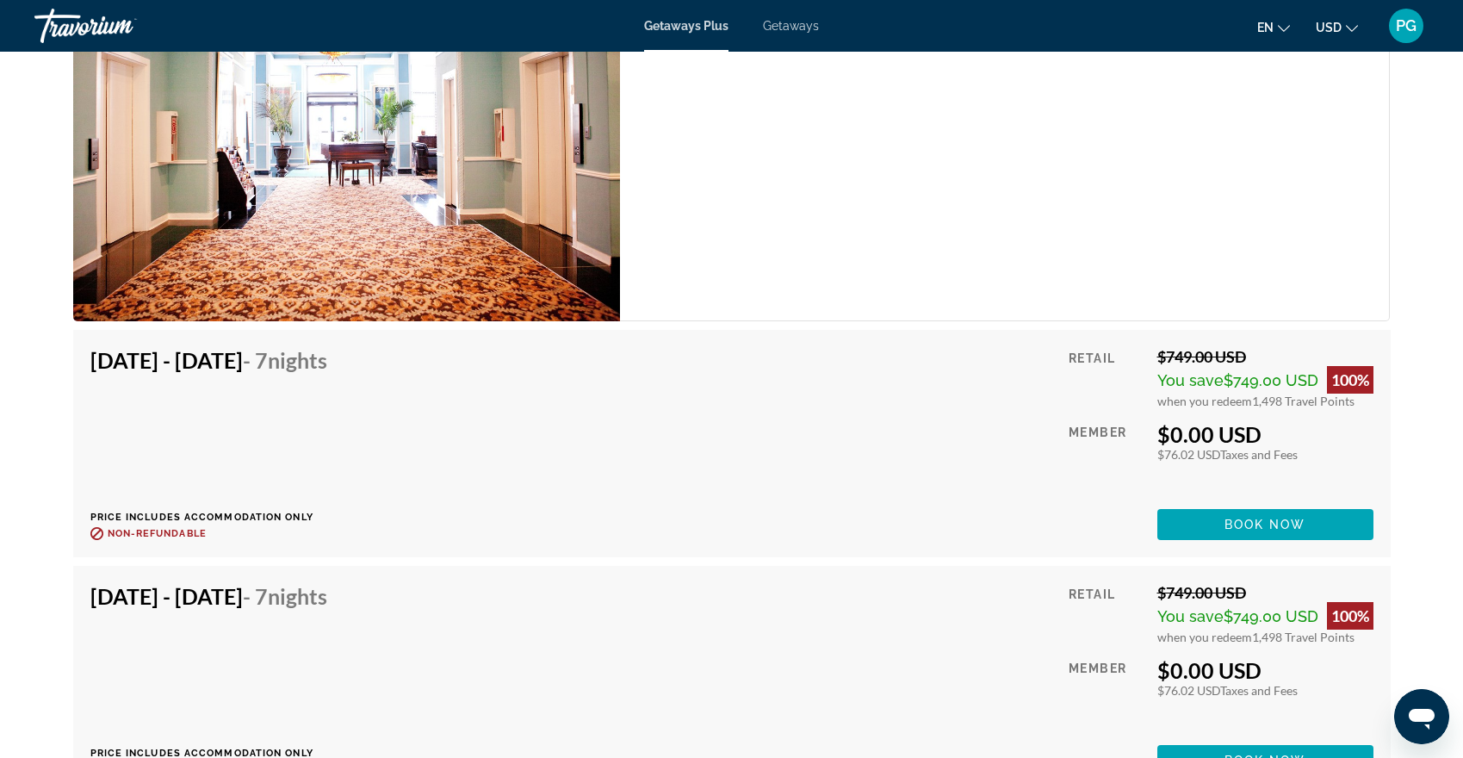
drag, startPoint x: 1153, startPoint y: 425, endPoint x: 1302, endPoint y: 427, distance: 149.0
click at [1302, 427] on div "Retail $749.00 USD You save $749.00 USD 100% when you redeem 1,498 Travel Point…" at bounding box center [1221, 443] width 304 height 193
drag, startPoint x: 1154, startPoint y: 444, endPoint x: 1274, endPoint y: 446, distance: 119.7
click at [1274, 447] on div "$76.02 USD Taxes and Fees" at bounding box center [1265, 454] width 216 height 15
drag, startPoint x: 1153, startPoint y: 442, endPoint x: 1185, endPoint y: 441, distance: 31.9
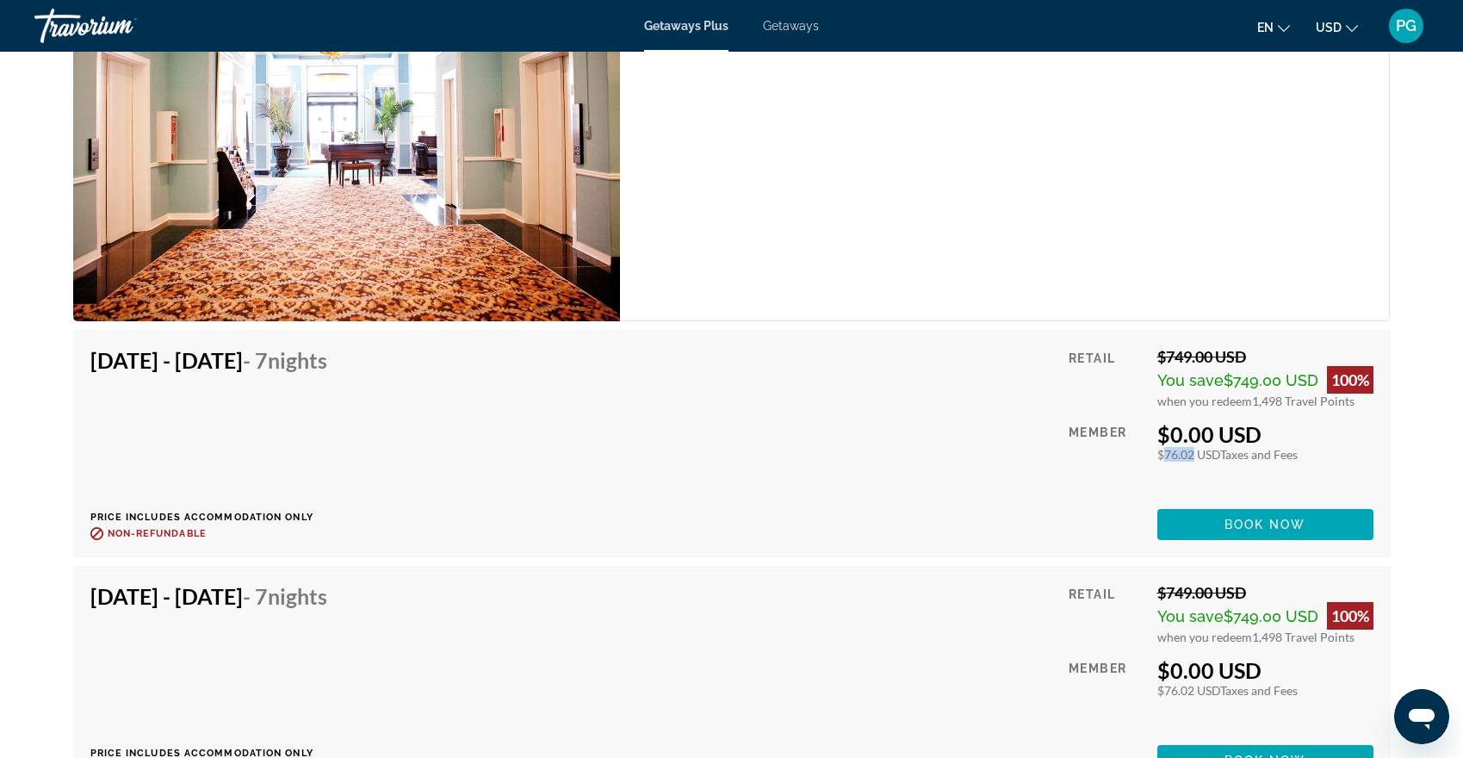
click at [1185, 441] on div "Retail $749.00 USD You save $749.00 USD 100% when you redeem 1,498 Travel Point…" at bounding box center [1221, 443] width 304 height 193
drag, startPoint x: 1064, startPoint y: 421, endPoint x: 1223, endPoint y: 412, distance: 159.6
click at [1223, 412] on div "[DATE] - [DATE] - 7 Nights Price includes accommodation only Refundable until :…" at bounding box center [731, 443] width 1283 height 193
click at [1078, 425] on div "Member" at bounding box center [1106, 458] width 75 height 75
click at [1101, 421] on div "Member" at bounding box center [1106, 458] width 75 height 75
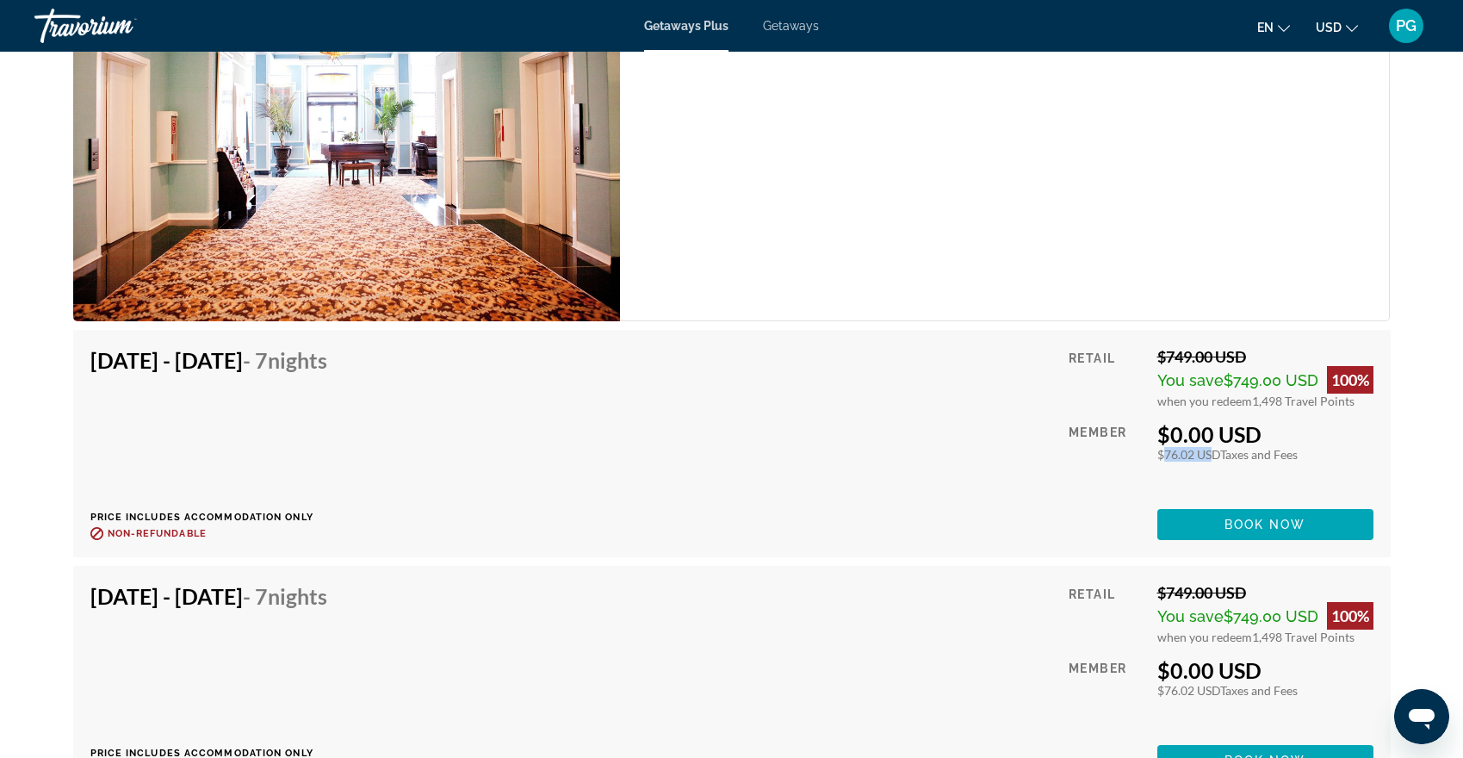
drag, startPoint x: 1156, startPoint y: 437, endPoint x: 1272, endPoint y: 448, distance: 116.8
click at [1272, 447] on div "$76.02 USD Taxes and Fees" at bounding box center [1265, 454] width 216 height 15
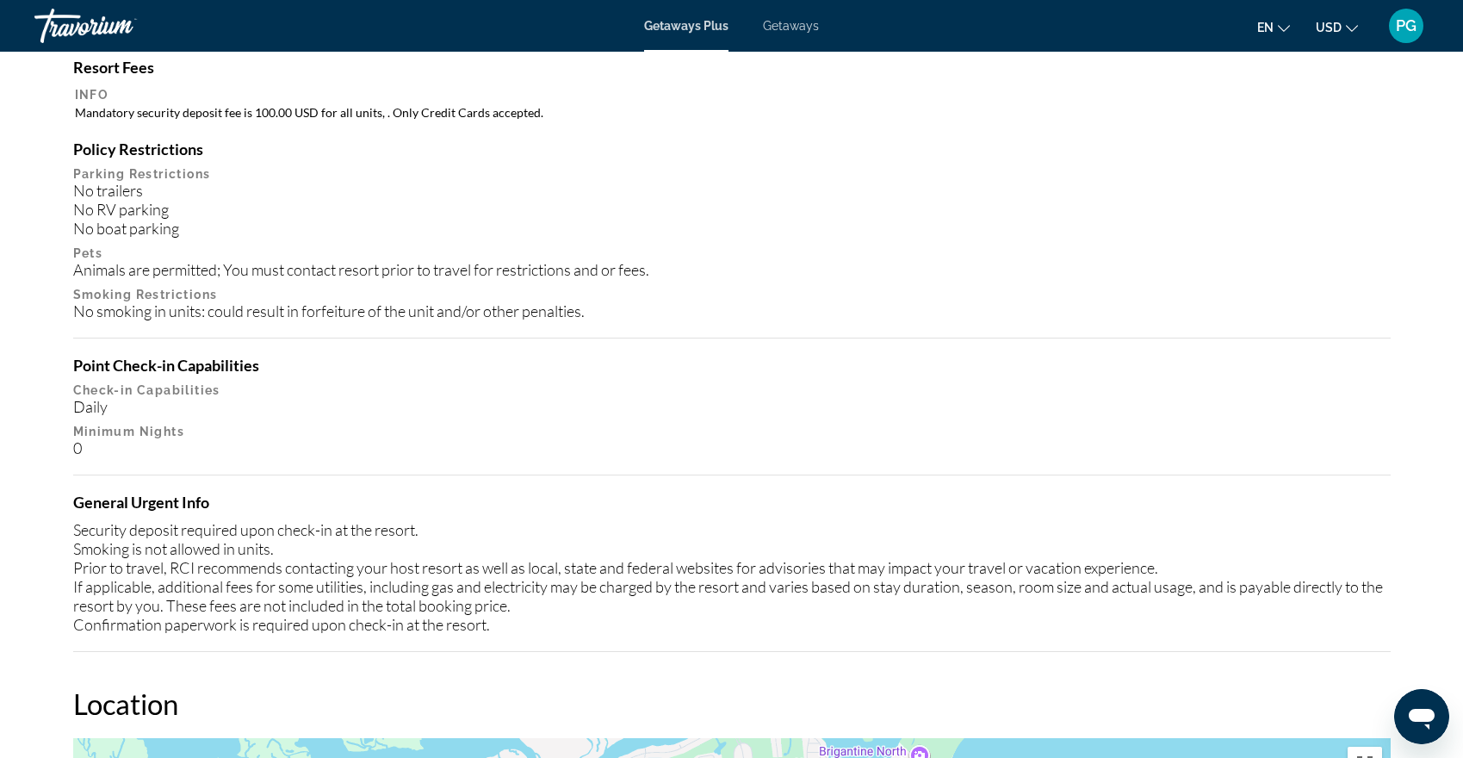
scroll to position [1012, 0]
